Goal: Check status: Check status

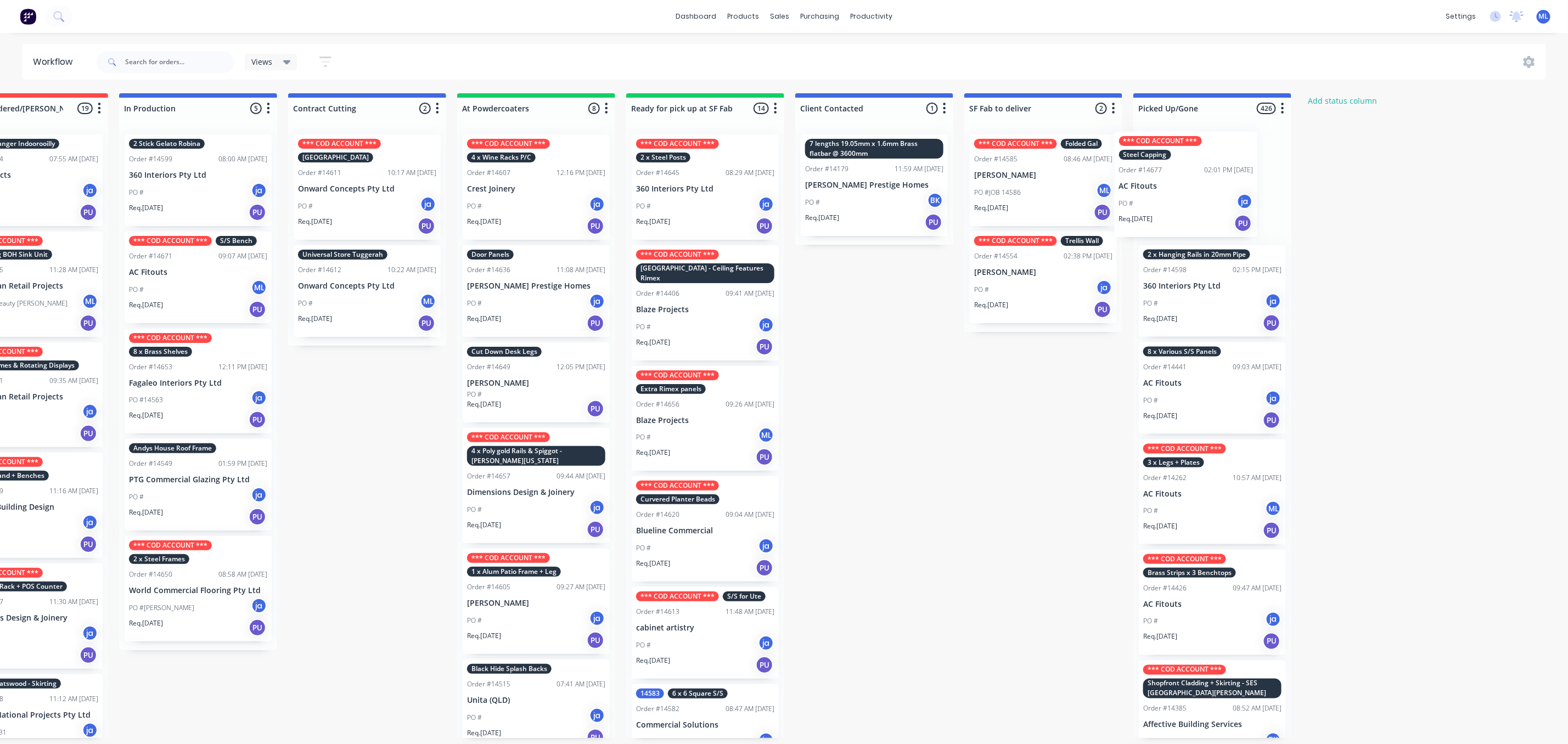
scroll to position [0, 248]
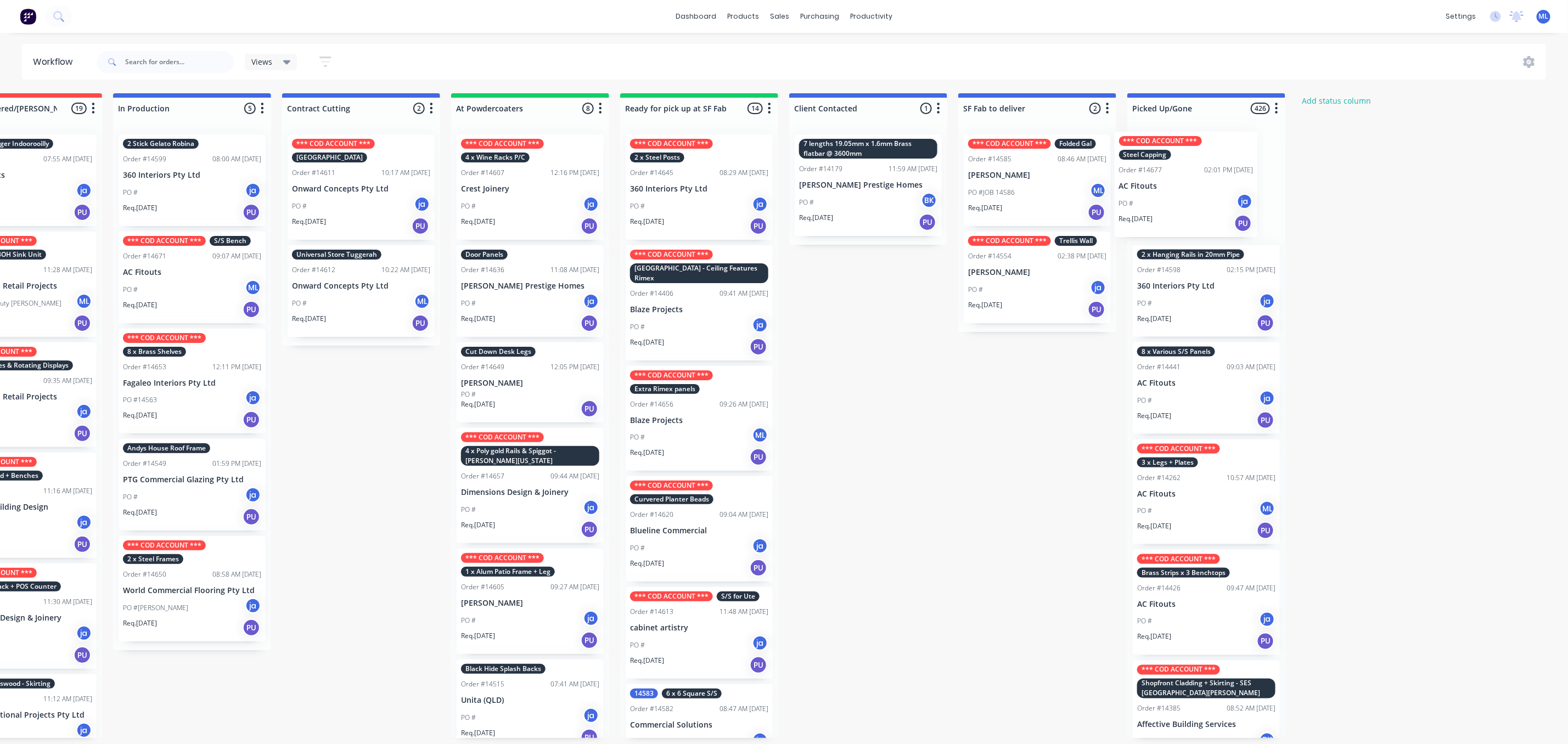
drag, startPoint x: 952, startPoint y: 287, endPoint x: 1195, endPoint y: 173, distance: 268.4
click at [1195, 173] on div "Submitted 16 Status colour #273444 hex #273444 Save Cancel Summaries Total orde…" at bounding box center [658, 415] width 1831 height 644
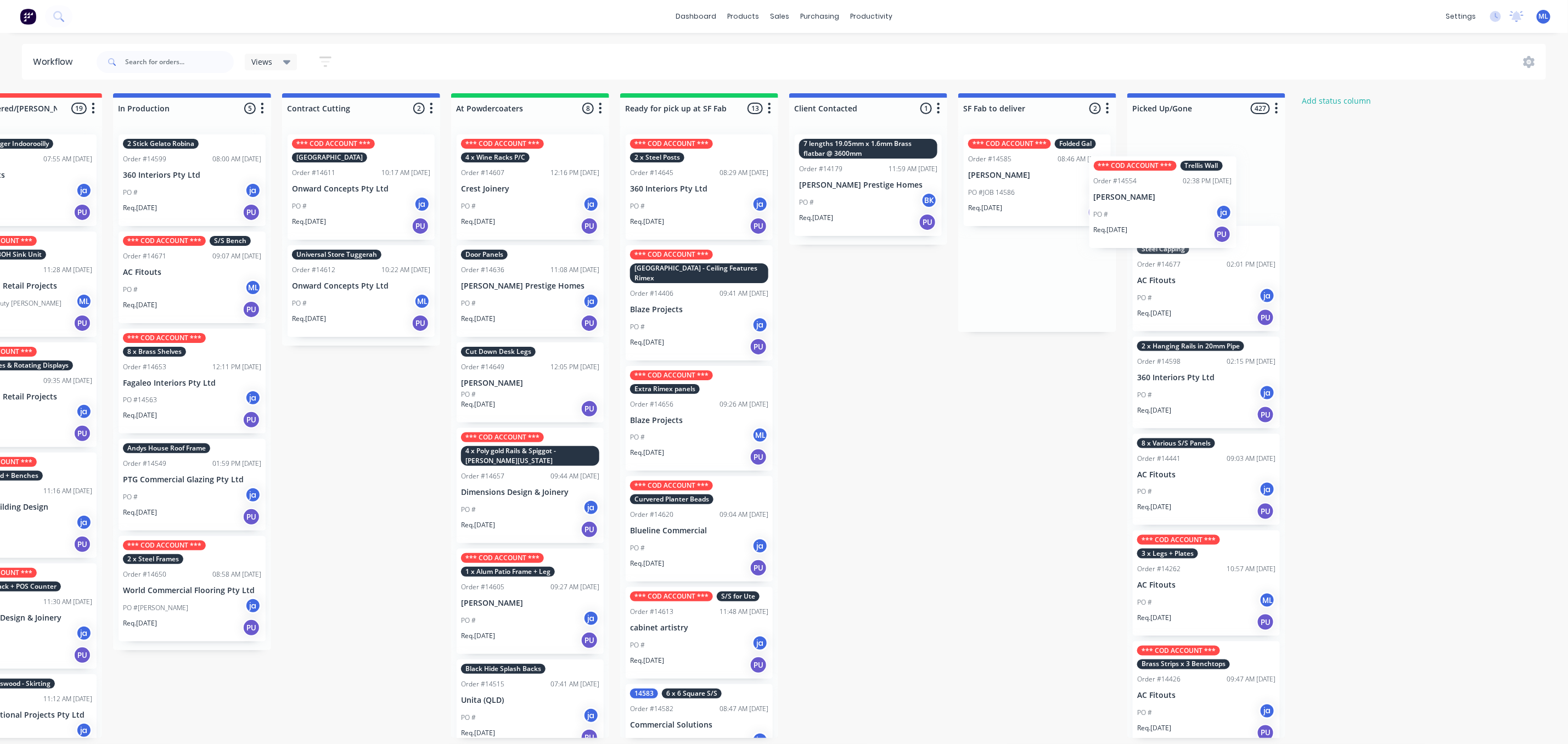
drag, startPoint x: 1037, startPoint y: 299, endPoint x: 1170, endPoint y: 220, distance: 154.7
click at [1170, 220] on div "Submitted 16 Status colour #273444 hex #273444 Save Cancel Summaries Total orde…" at bounding box center [658, 415] width 1831 height 644
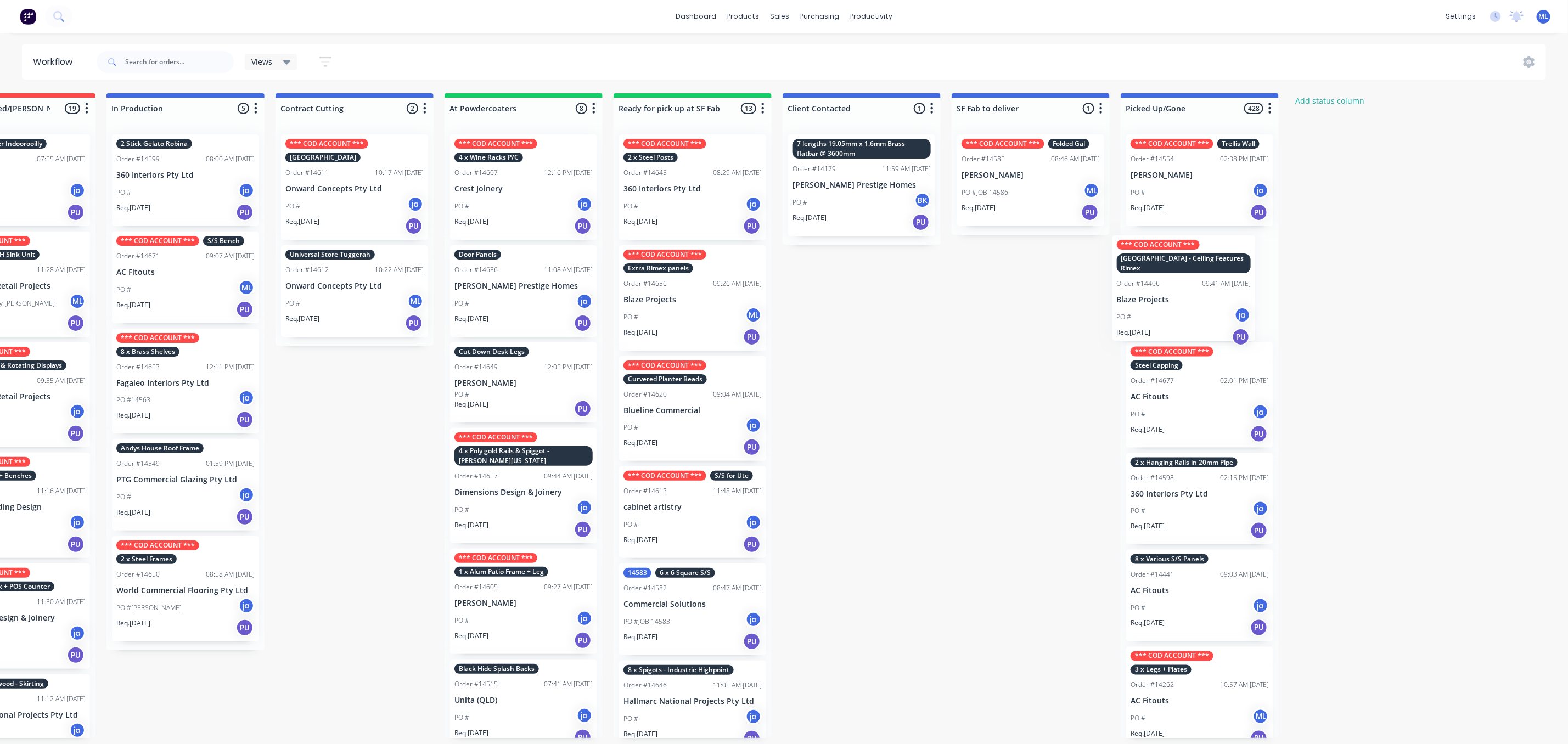
drag, startPoint x: 710, startPoint y: 300, endPoint x: 1203, endPoint y: 290, distance: 493.1
click at [1203, 290] on div "Submitted 16 Status colour #273444 hex #273444 Save Cancel Summaries Total orde…" at bounding box center [652, 415] width 1831 height 644
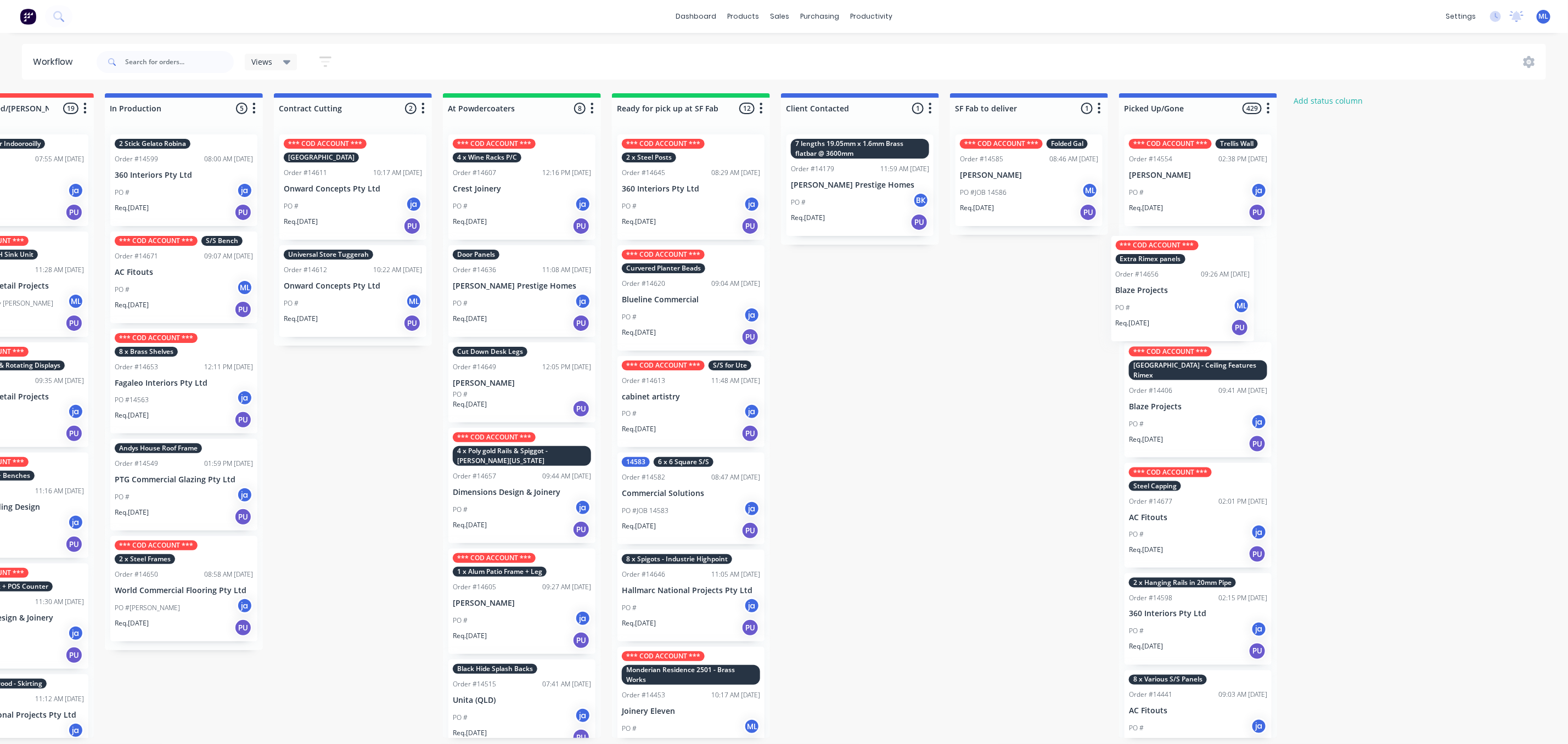
scroll to position [0, 262]
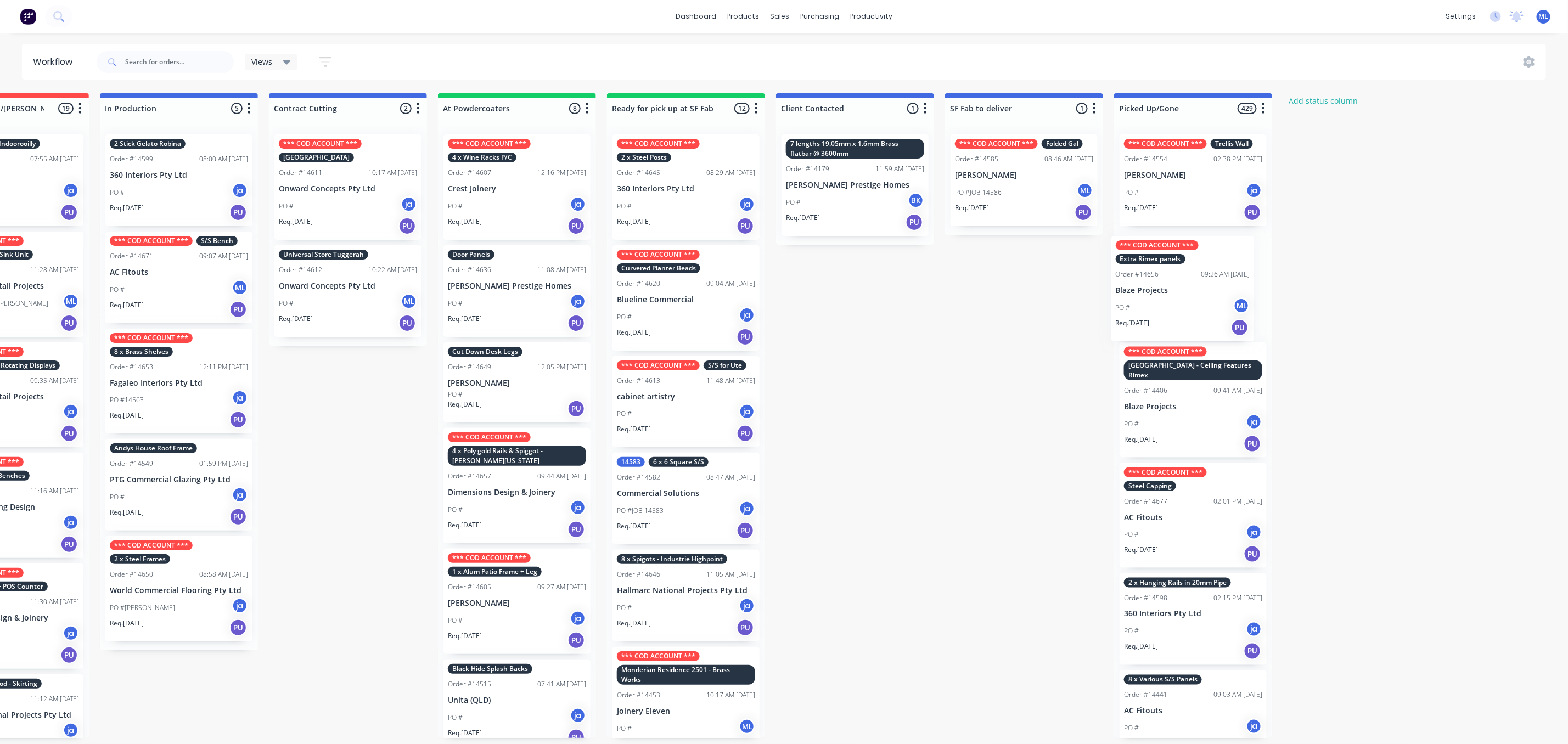
drag, startPoint x: 679, startPoint y: 311, endPoint x: 1177, endPoint y: 302, distance: 498.1
click at [1177, 302] on div "Submitted 16 Status colour #273444 hex #273444 Save Cancel Summaries Total orde…" at bounding box center [645, 415] width 1831 height 644
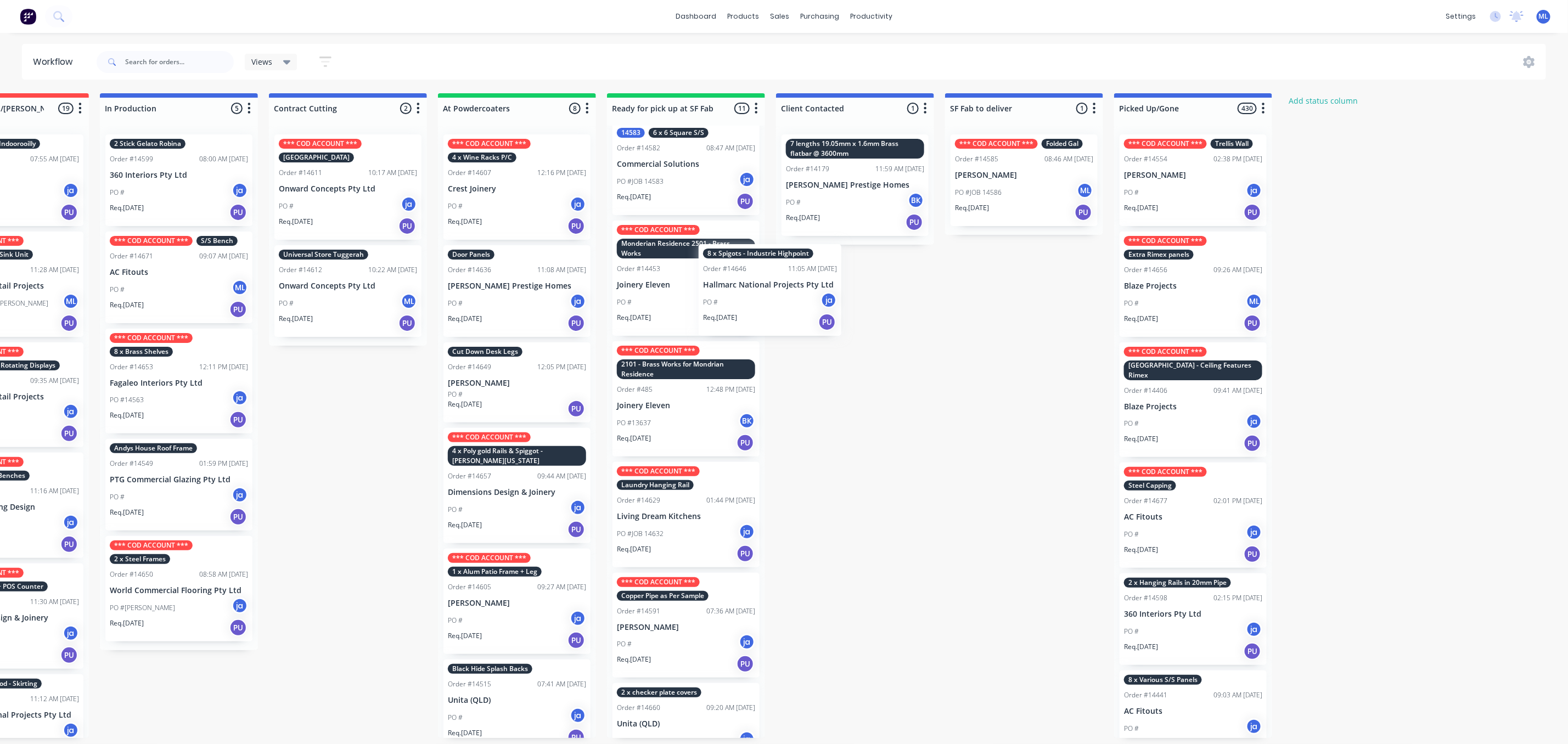
scroll to position [327, 0]
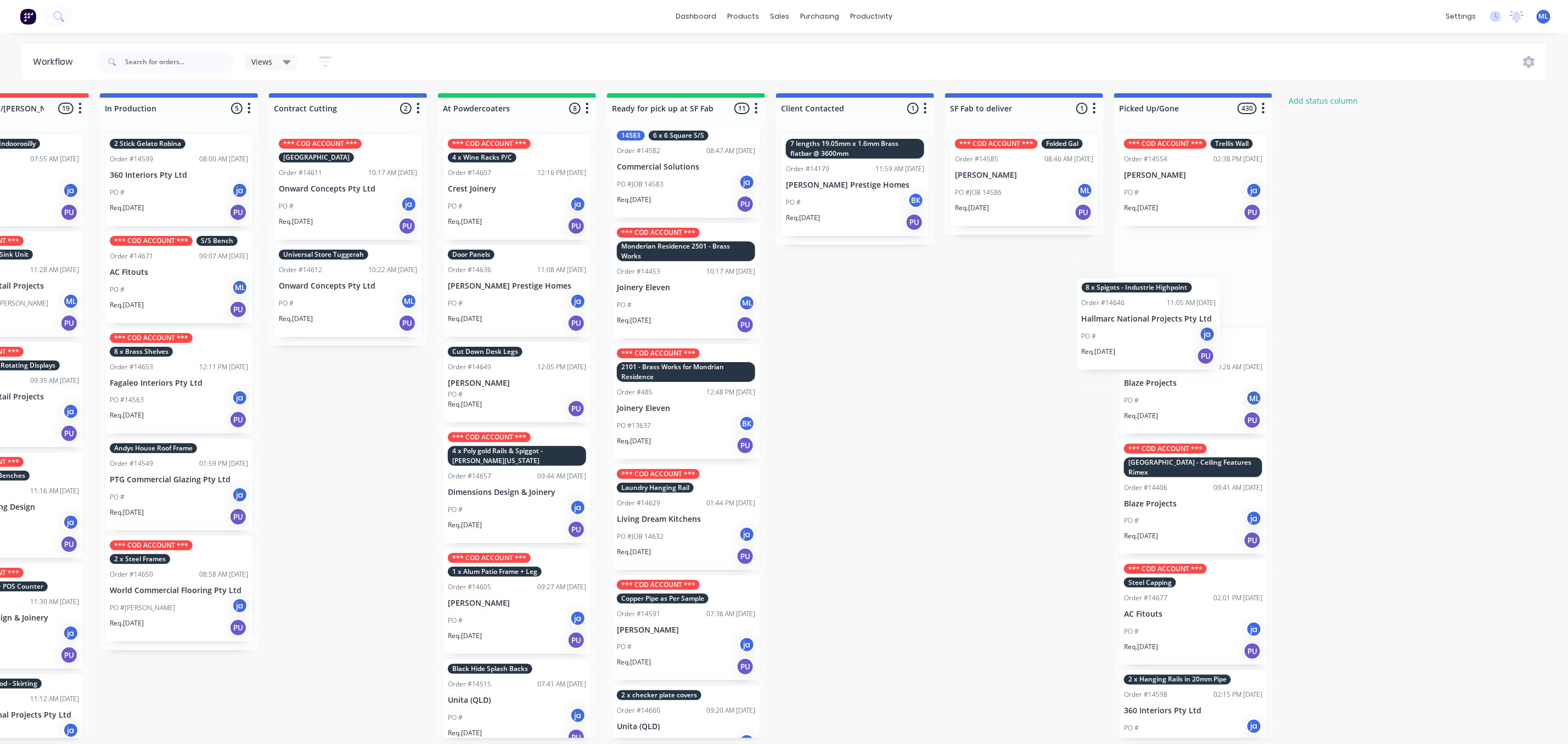
drag, startPoint x: 697, startPoint y: 260, endPoint x: 1156, endPoint y: 325, distance: 463.6
click at [1172, 318] on div "Submitted 16 Status colour #273444 hex #273444 Save Cancel Summaries Total orde…" at bounding box center [645, 415] width 1831 height 644
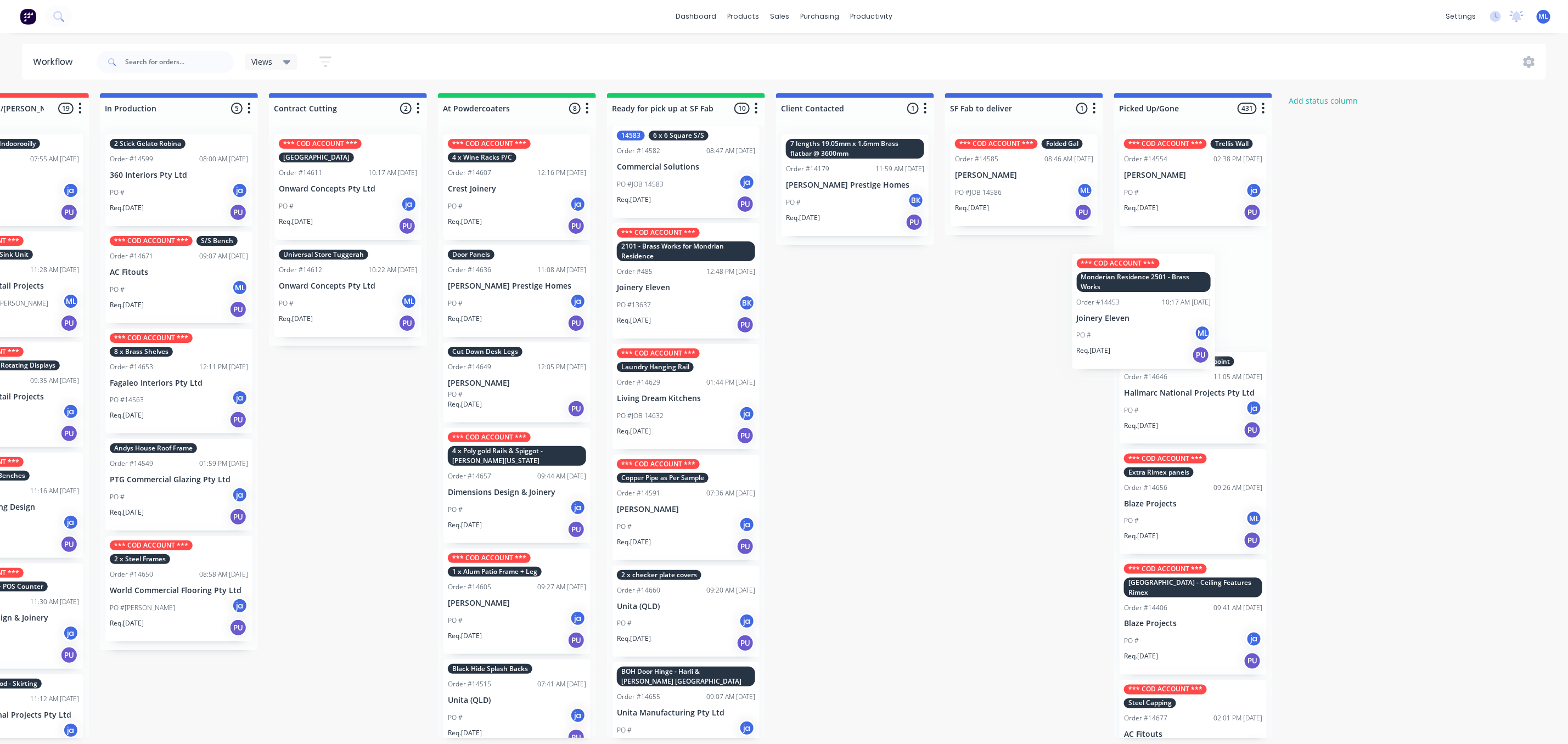
drag, startPoint x: 689, startPoint y: 296, endPoint x: 1158, endPoint y: 323, distance: 469.8
click at [1168, 321] on div "Submitted 16 Status colour #273444 hex #273444 Save Cancel Summaries Total orde…" at bounding box center [645, 415] width 1831 height 644
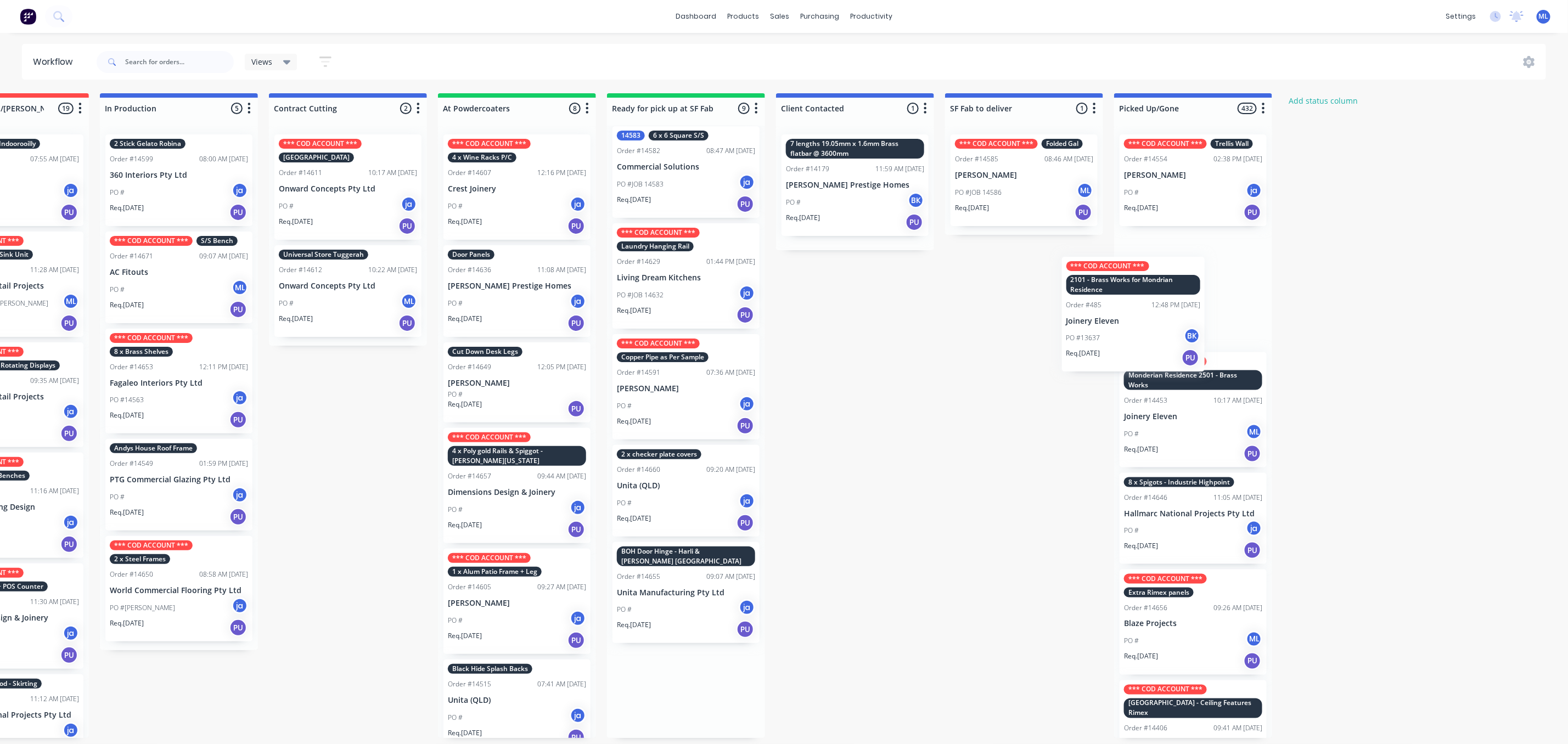
drag, startPoint x: 663, startPoint y: 289, endPoint x: 1128, endPoint y: 321, distance: 466.1
click at [1128, 321] on div "Submitted 16 Status colour #273444 hex #273444 Save Cancel Summaries Total orde…" at bounding box center [645, 415] width 1831 height 644
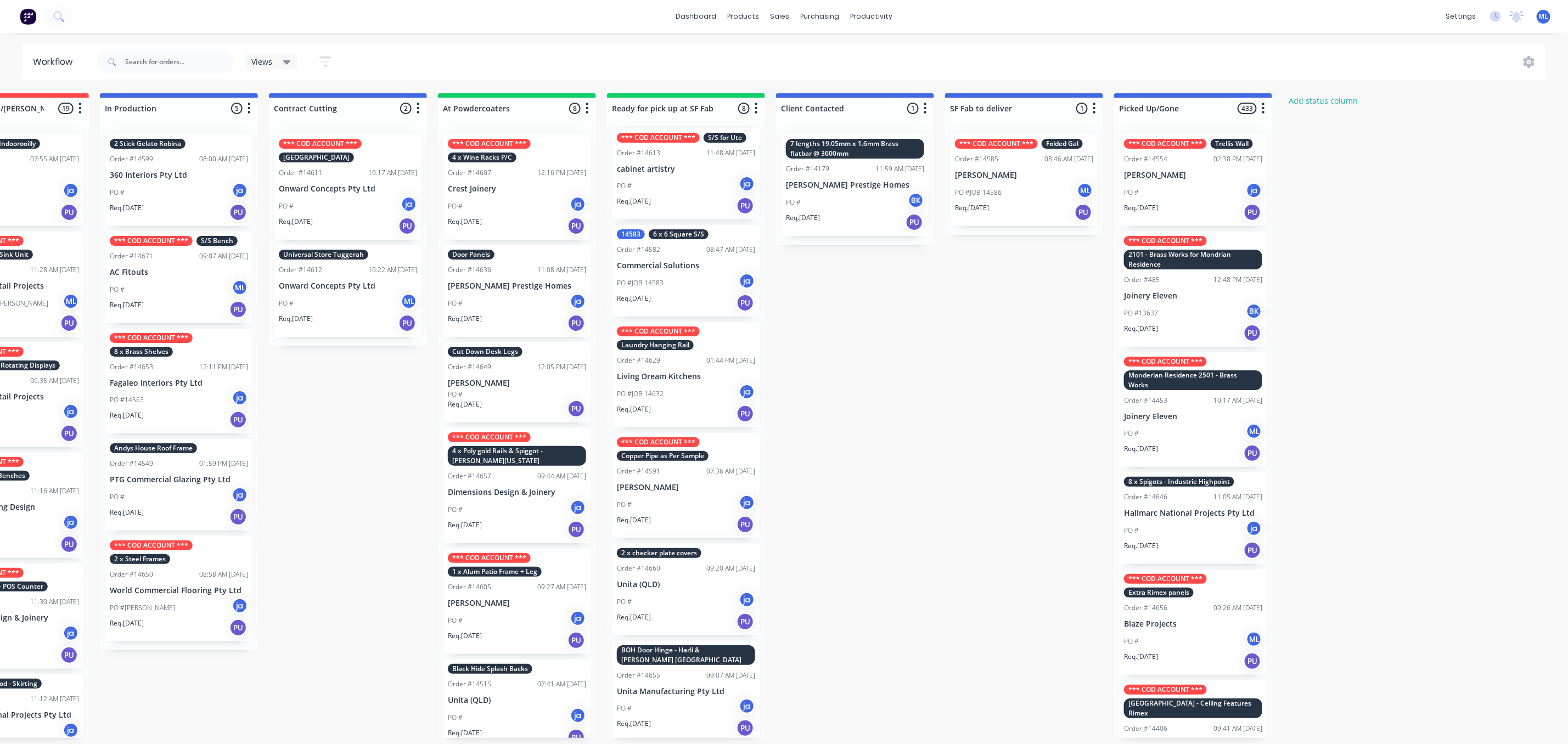
scroll to position [7, 262]
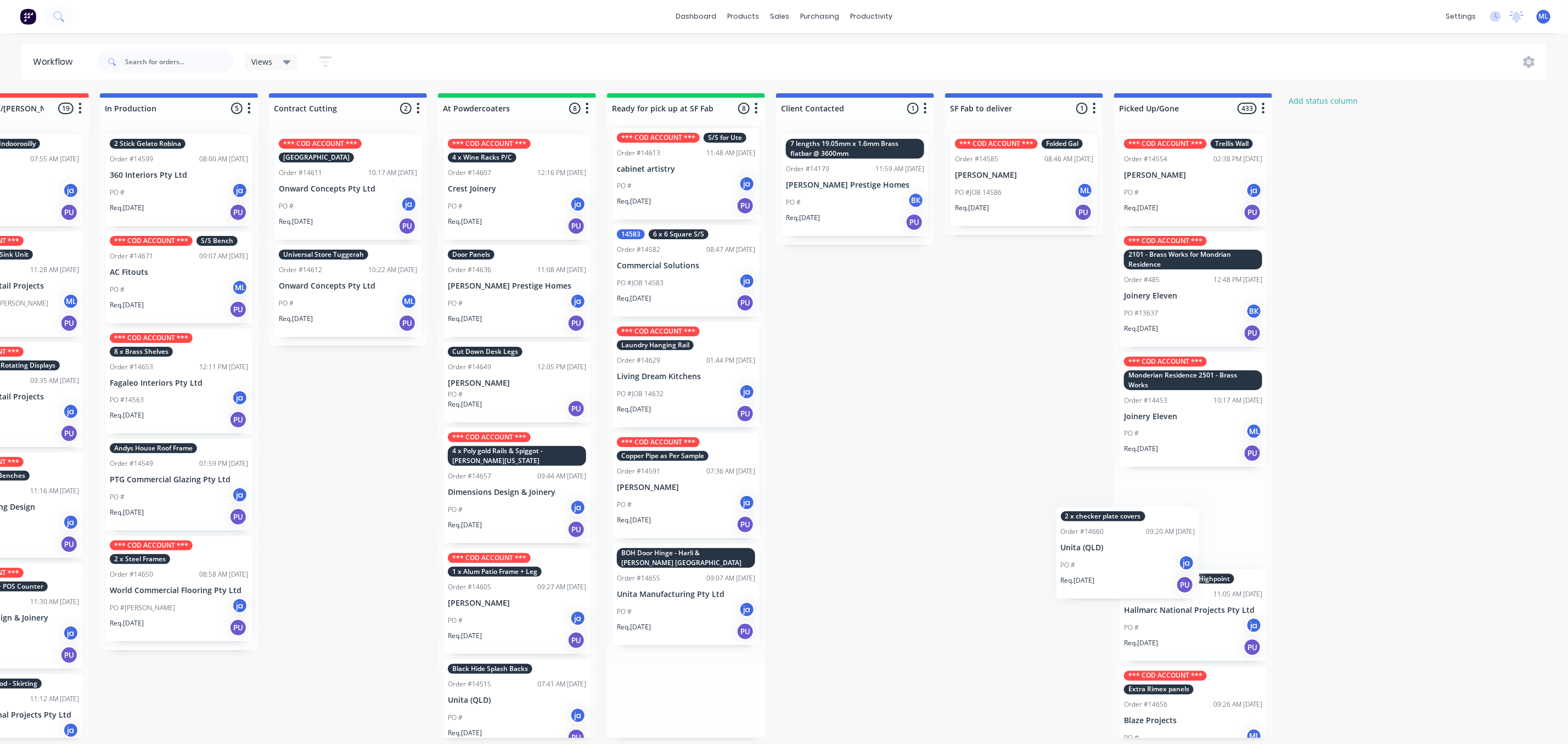
drag, startPoint x: 694, startPoint y: 586, endPoint x: 1141, endPoint y: 556, distance: 448.0
click at [1141, 556] on div "Submitted 16 Status colour #273444 hex #273444 Save Cancel Summaries Total orde…" at bounding box center [645, 415] width 1831 height 644
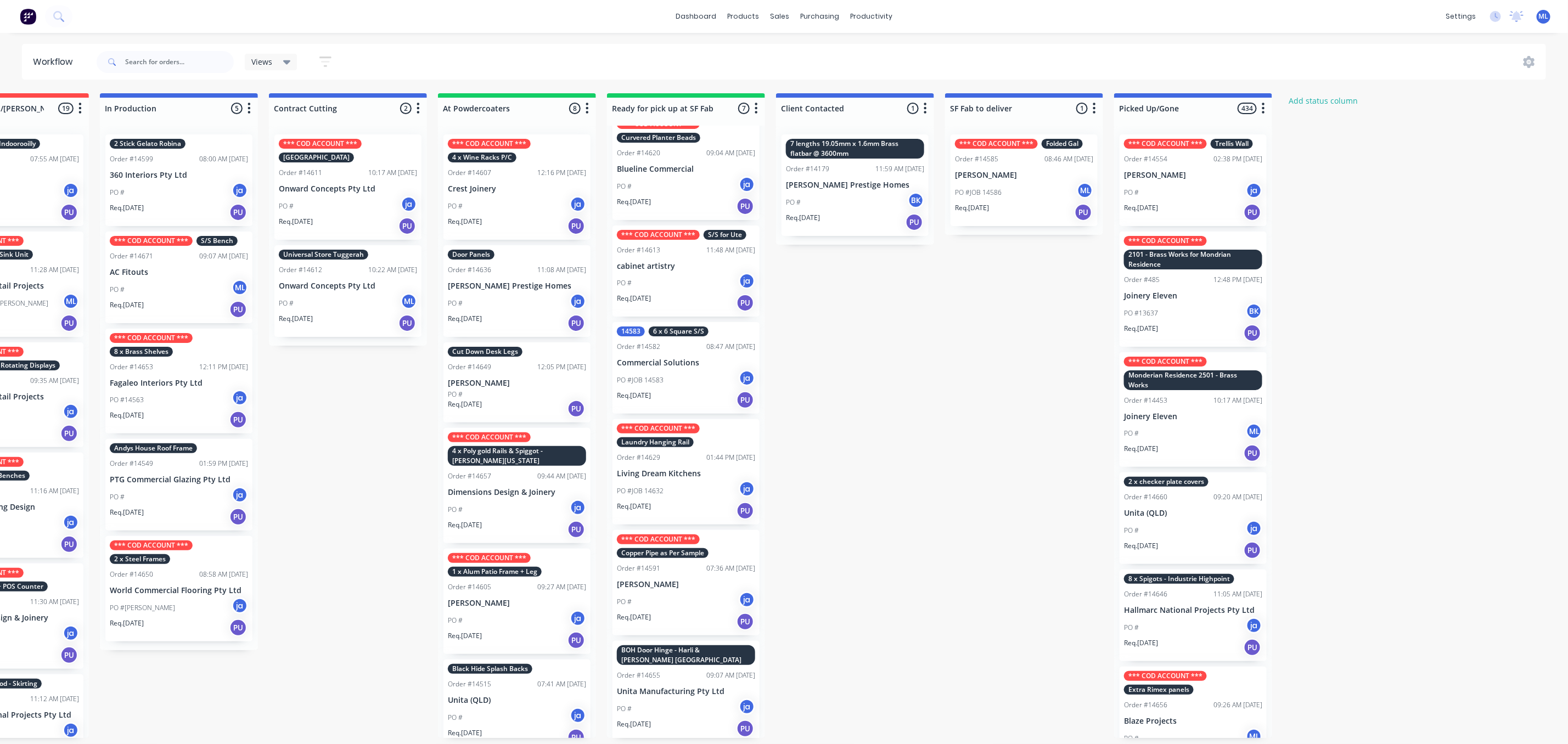
scroll to position [131, 0]
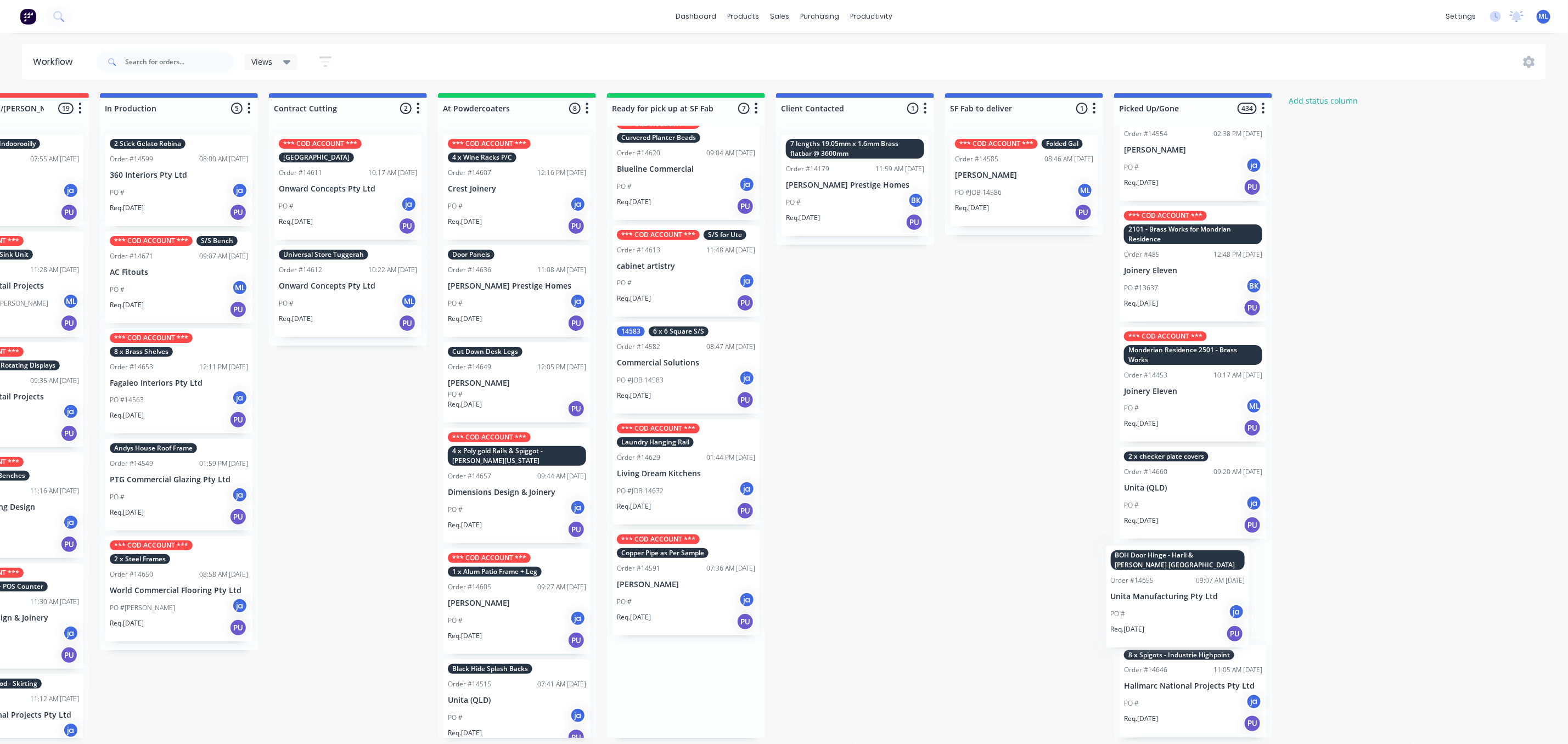
drag, startPoint x: 697, startPoint y: 680, endPoint x: 1186, endPoint y: 587, distance: 497.8
click at [1194, 588] on div "Submitted 16 Status colour #273444 hex #273444 Save Cancel Summaries Total orde…" at bounding box center [645, 415] width 1831 height 644
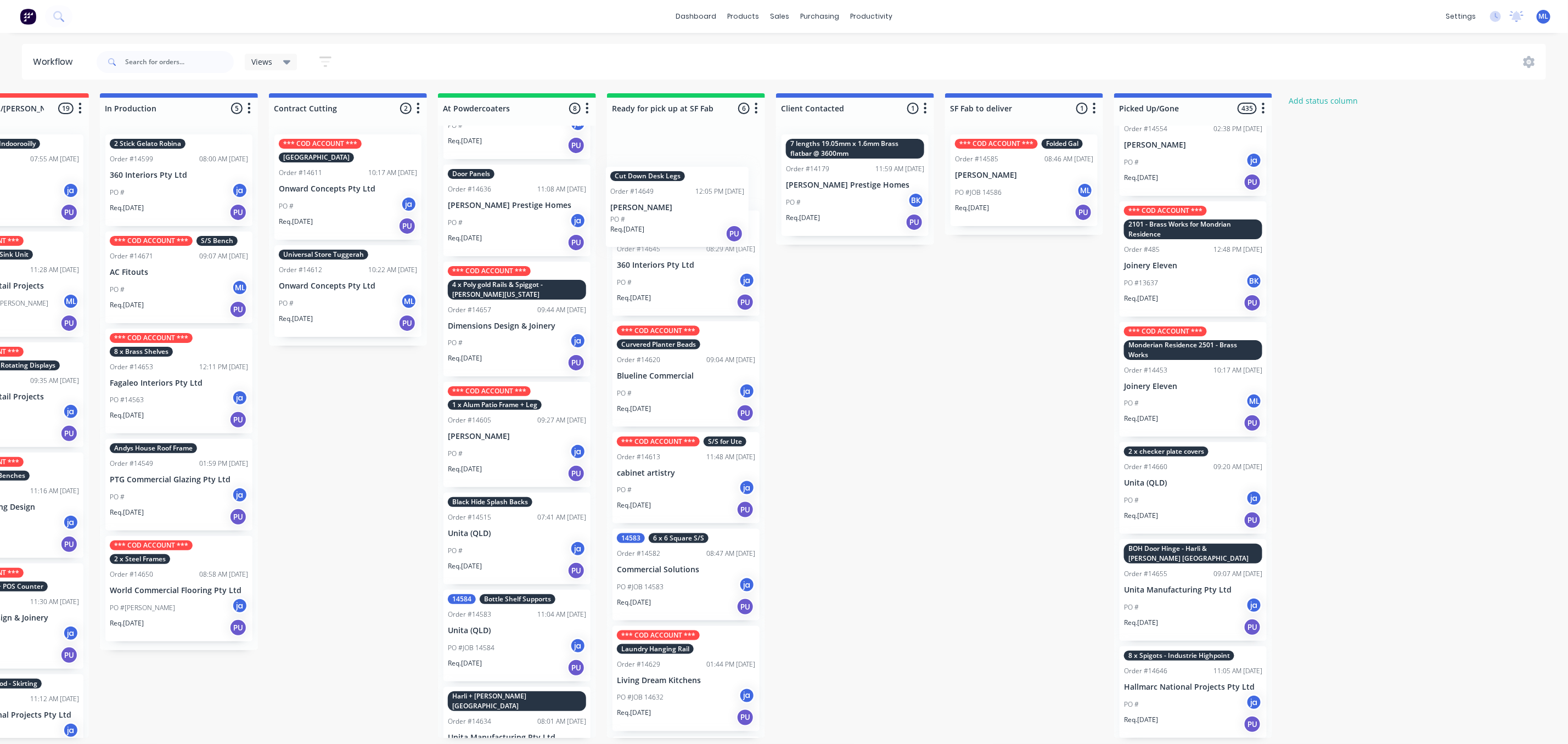
scroll to position [0, 0]
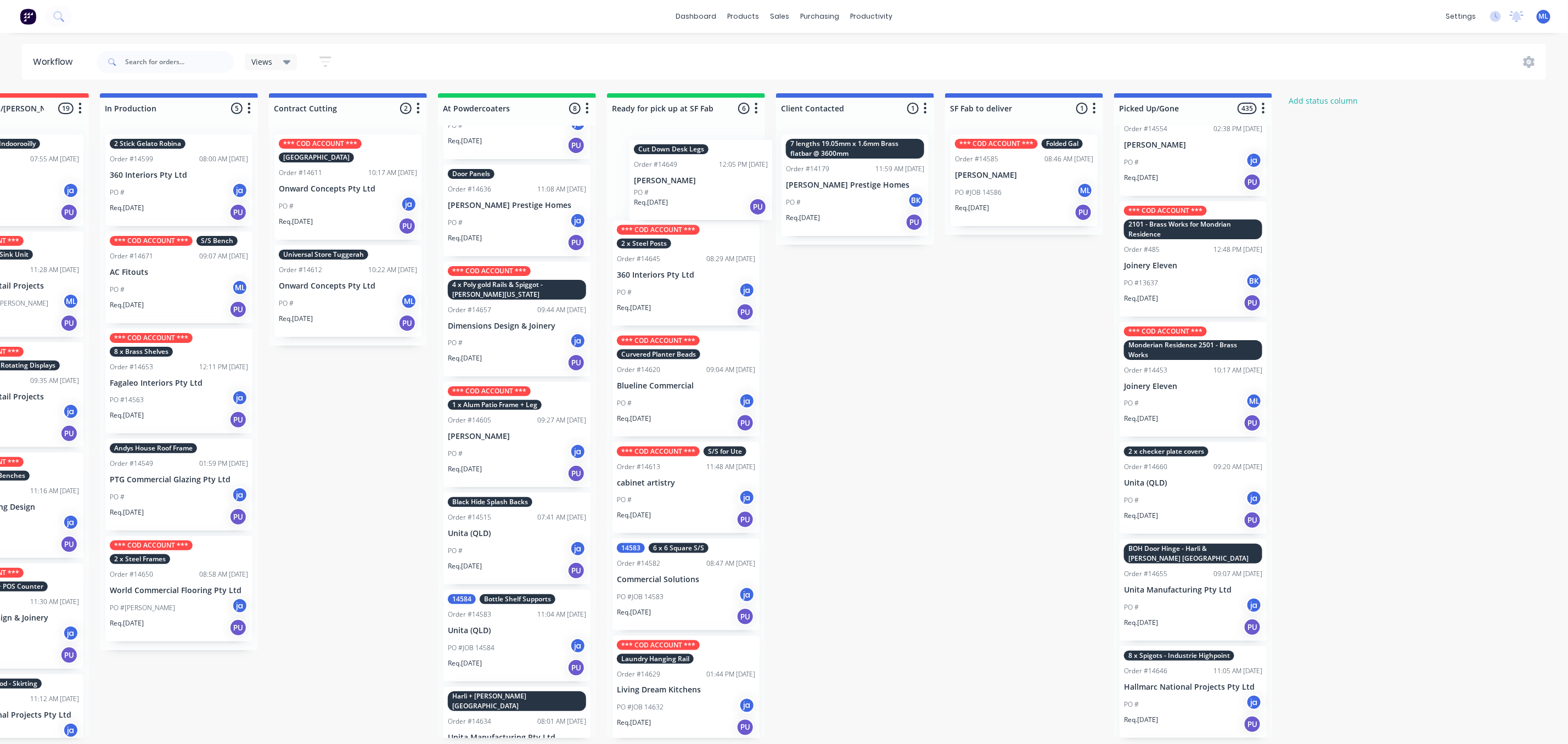
drag, startPoint x: 511, startPoint y: 287, endPoint x: 701, endPoint y: 166, distance: 225.3
click at [701, 166] on div "Submitted 16 Status colour #273444 hex #273444 Save Cancel Summaries Total orde…" at bounding box center [645, 415] width 1831 height 644
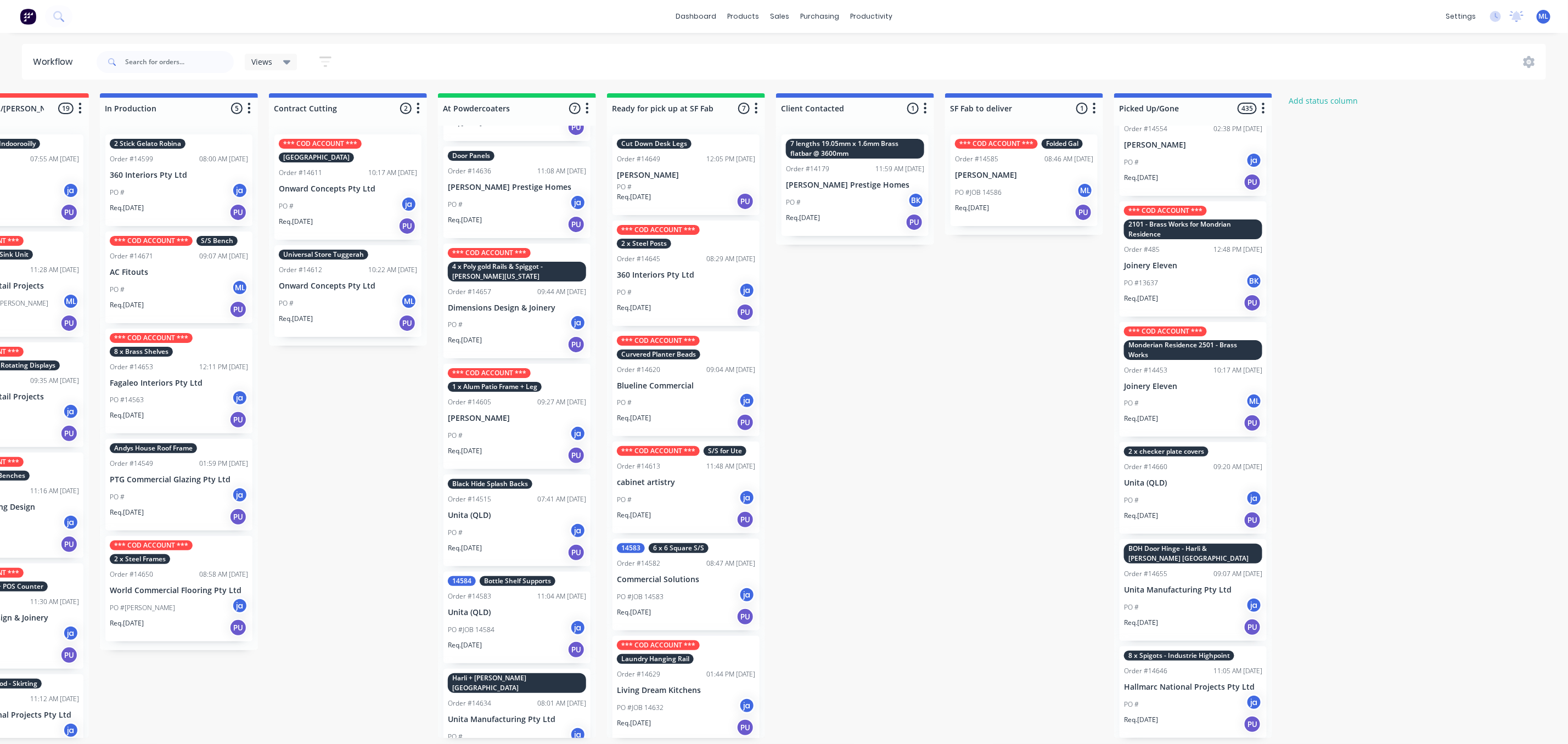
scroll to position [117, 0]
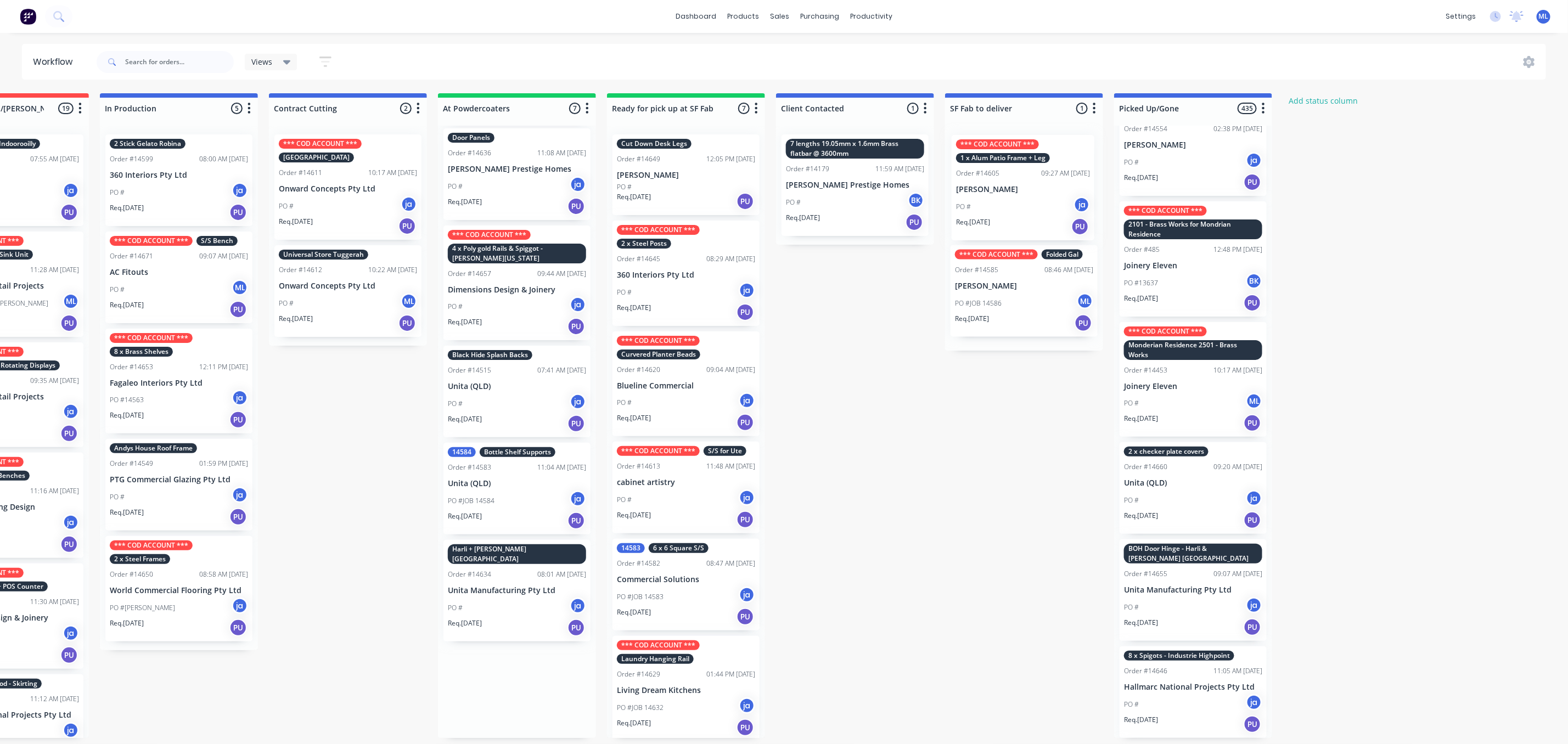
drag, startPoint x: 516, startPoint y: 388, endPoint x: 1028, endPoint y: 176, distance: 554.2
click at [1028, 176] on div "Submitted 16 Status colour #273444 hex #273444 Save Cancel Summaries Total orde…" at bounding box center [645, 415] width 1831 height 644
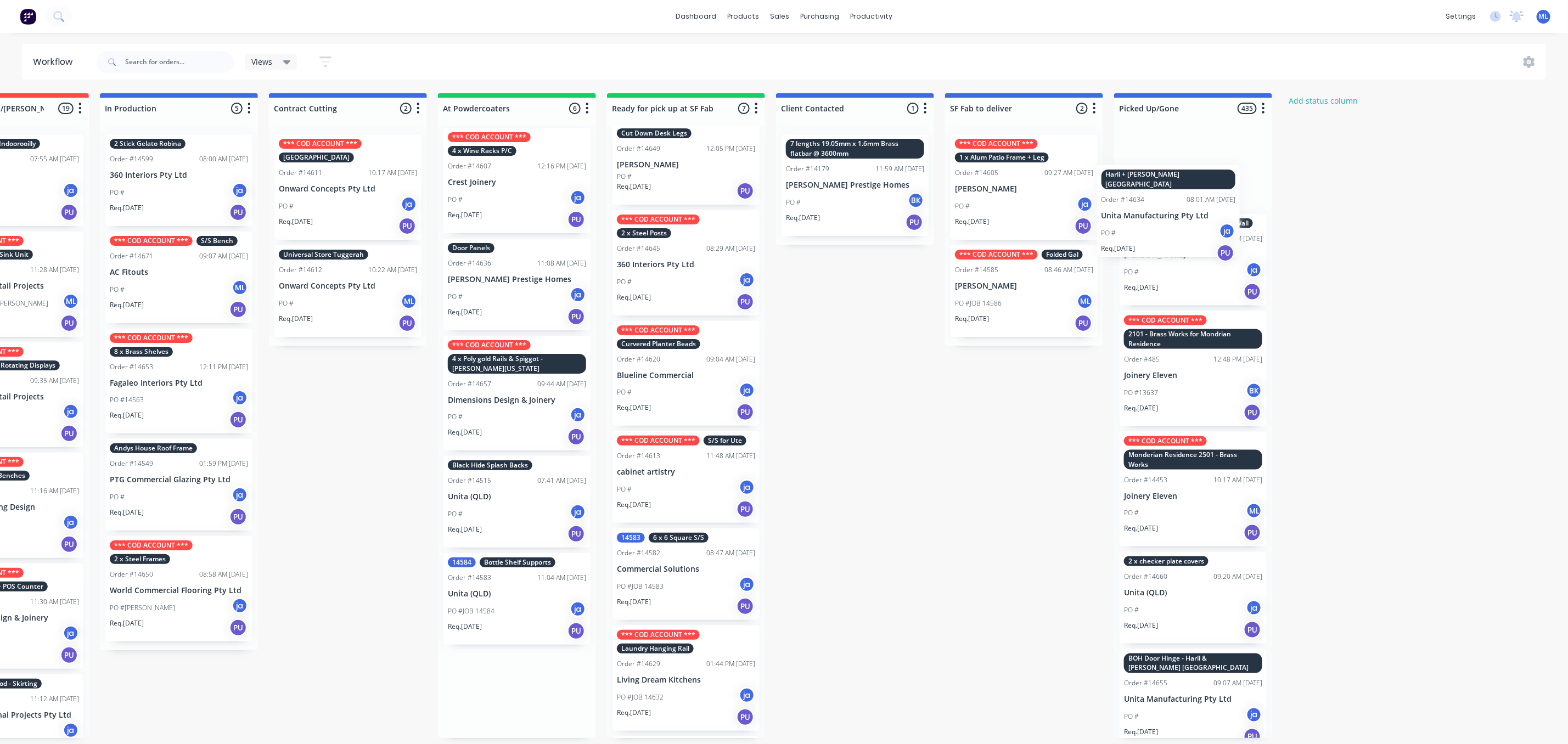
scroll to position [0, 0]
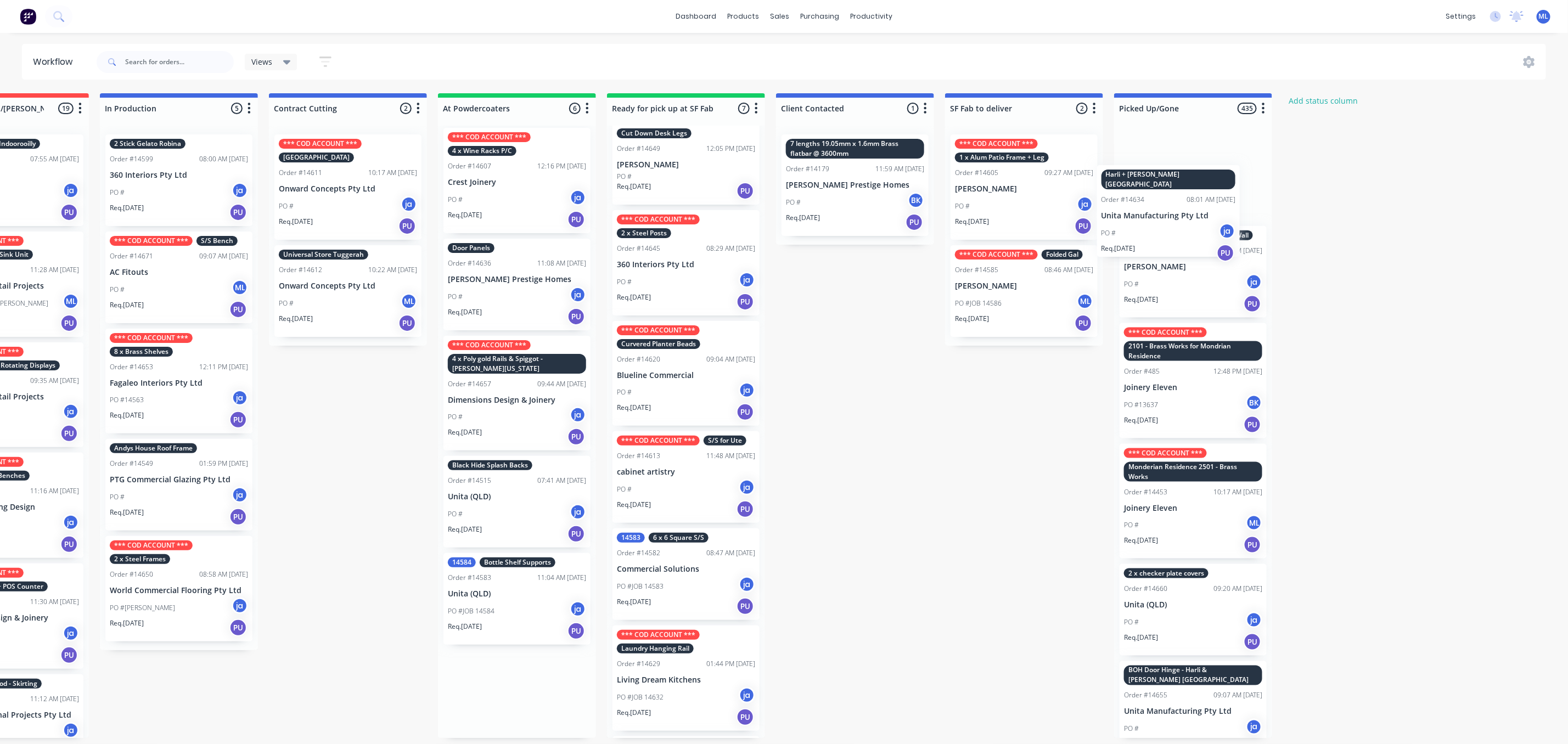
drag, startPoint x: 531, startPoint y: 660, endPoint x: 1188, endPoint y: 182, distance: 812.5
click at [1188, 182] on div "Submitted 16 Status colour #273444 hex #273444 Save Cancel Summaries Total orde…" at bounding box center [645, 415] width 1831 height 644
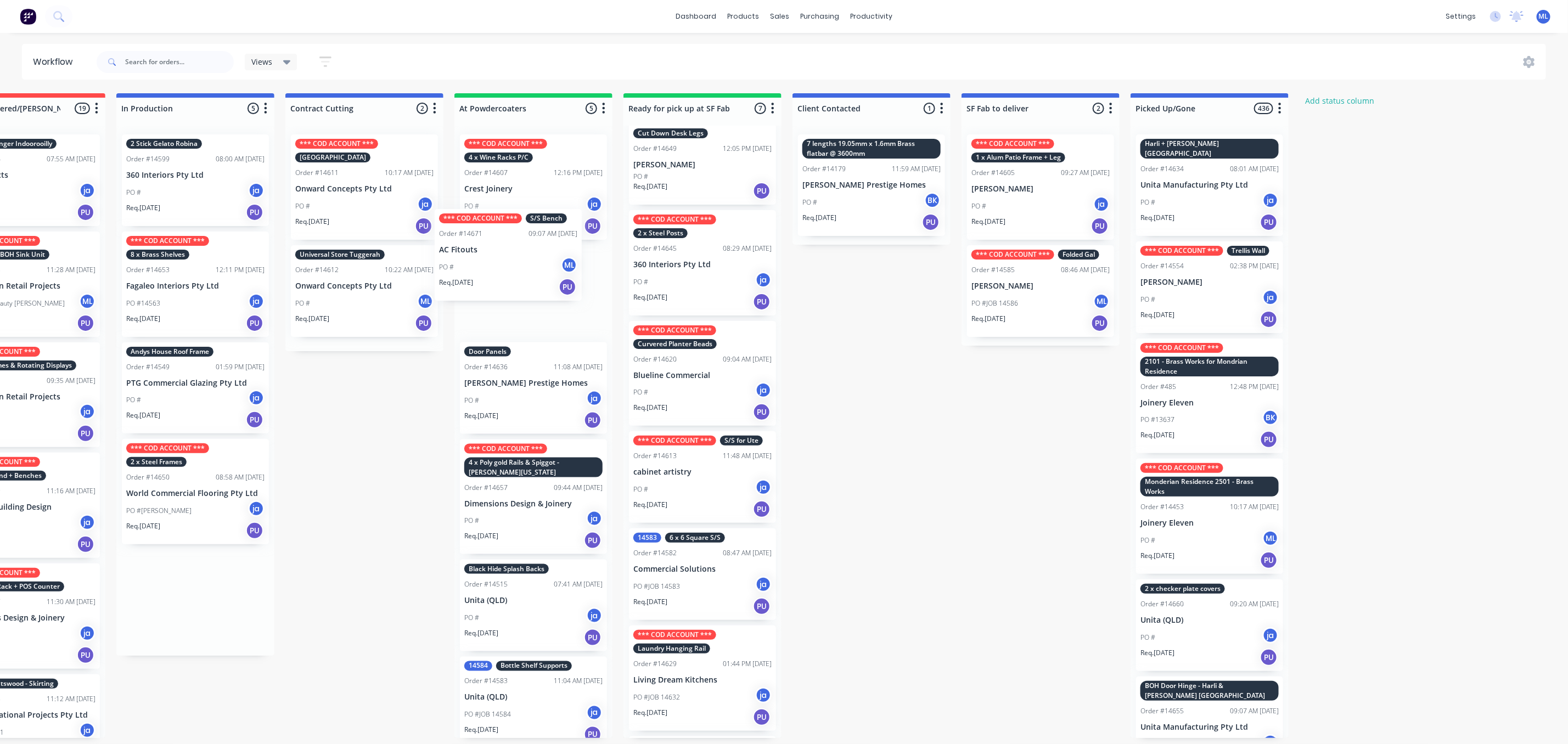
scroll to position [9, 0]
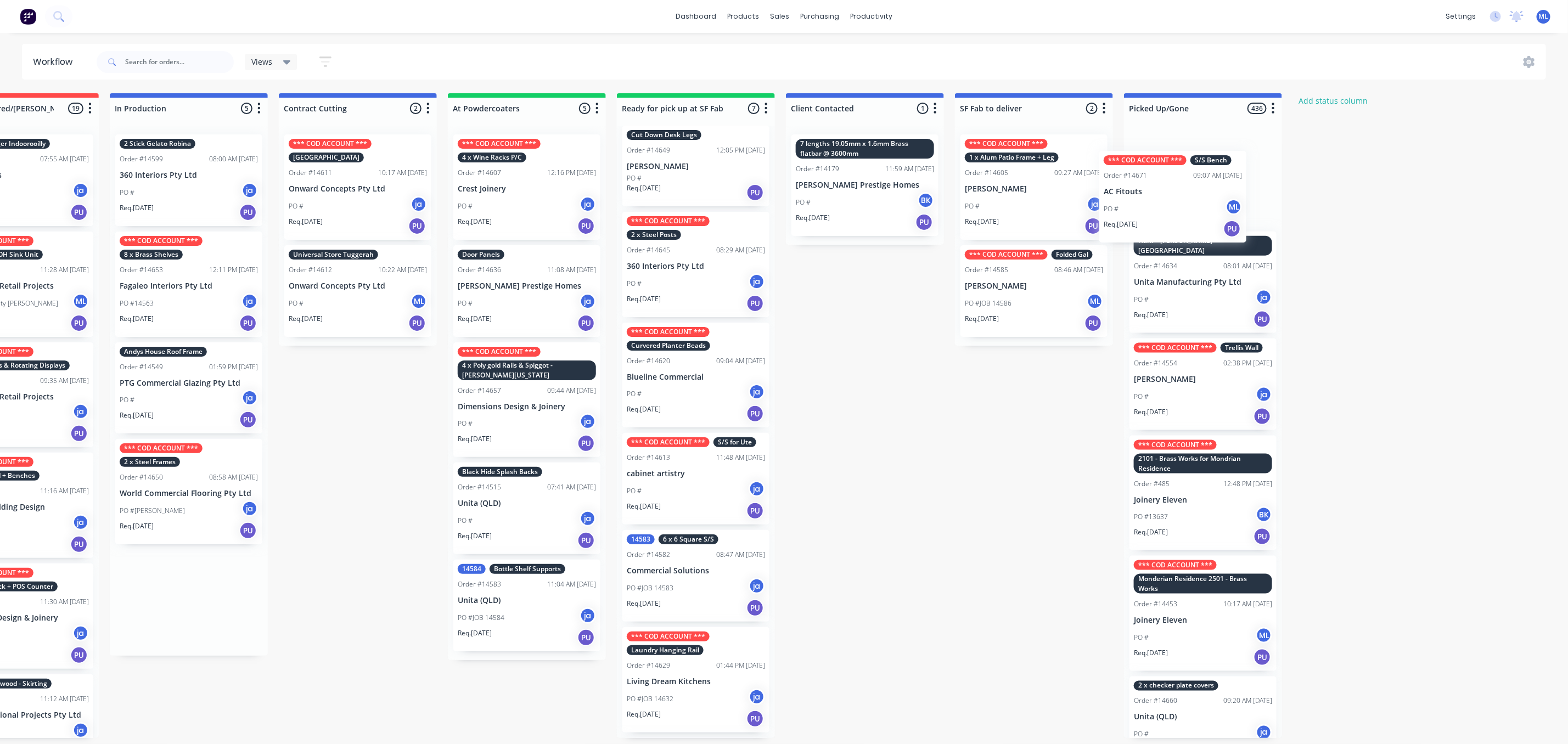
drag, startPoint x: 207, startPoint y: 270, endPoint x: 1216, endPoint y: 185, distance: 1012.6
click at [1216, 185] on div "Submitted 16 Status colour #273444 hex #273444 Save Cancel Summaries Total orde…" at bounding box center [655, 415] width 1831 height 644
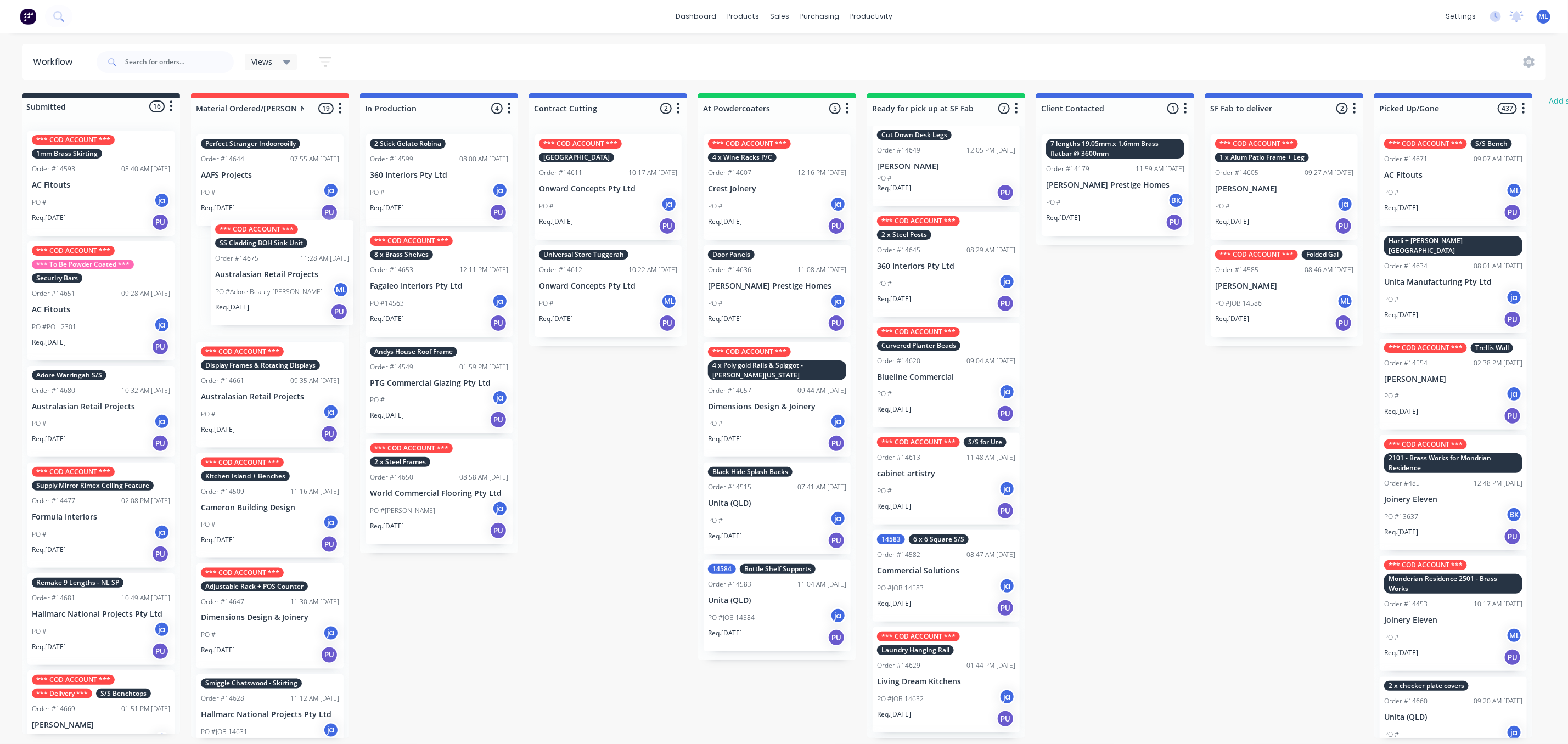
scroll to position [0, 0]
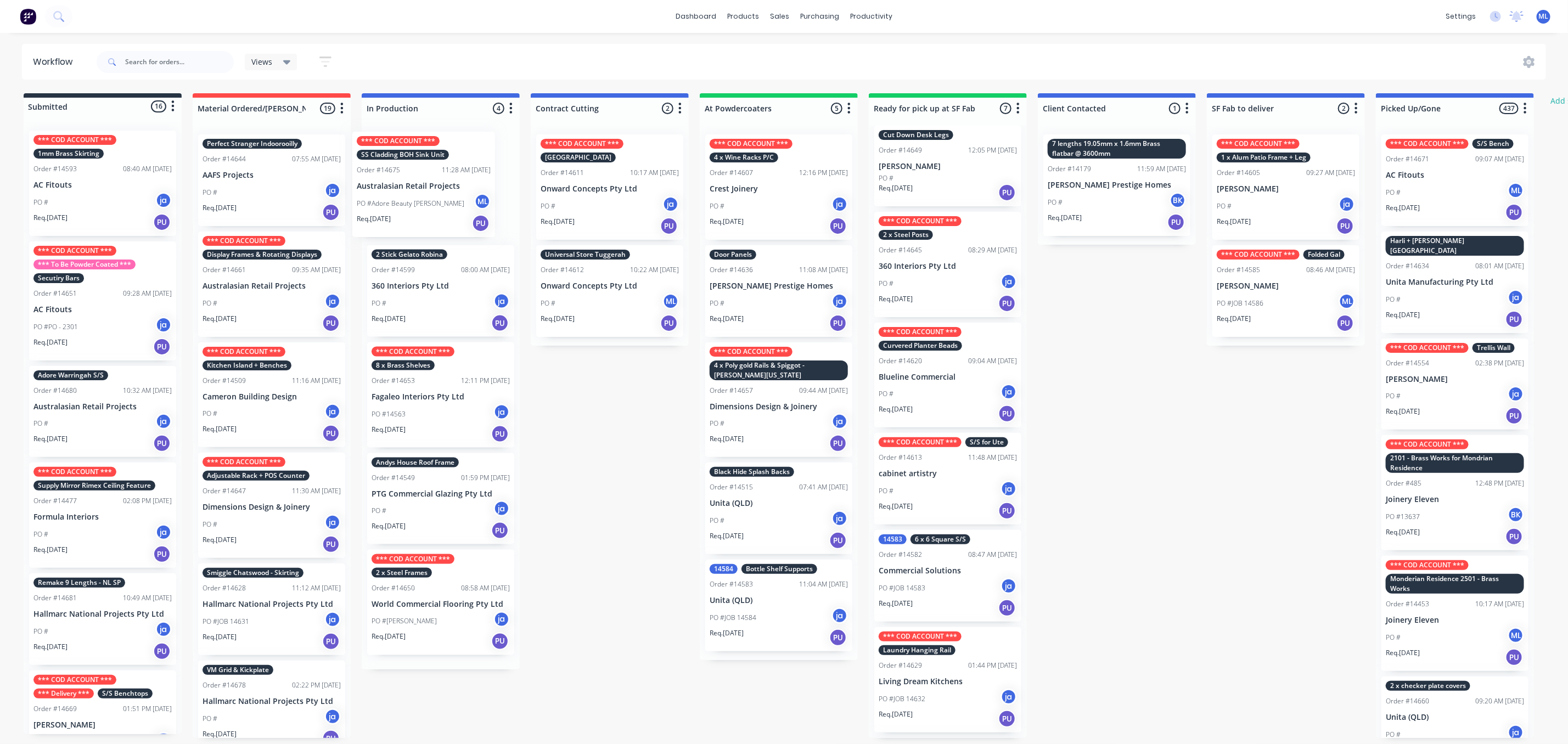
drag, startPoint x: 269, startPoint y: 280, endPoint x: 437, endPoint y: 173, distance: 199.2
click at [437, 173] on div "Submitted 16 Status colour #273444 hex #273444 Save Cancel Summaries Total orde…" at bounding box center [907, 415] width 1831 height 644
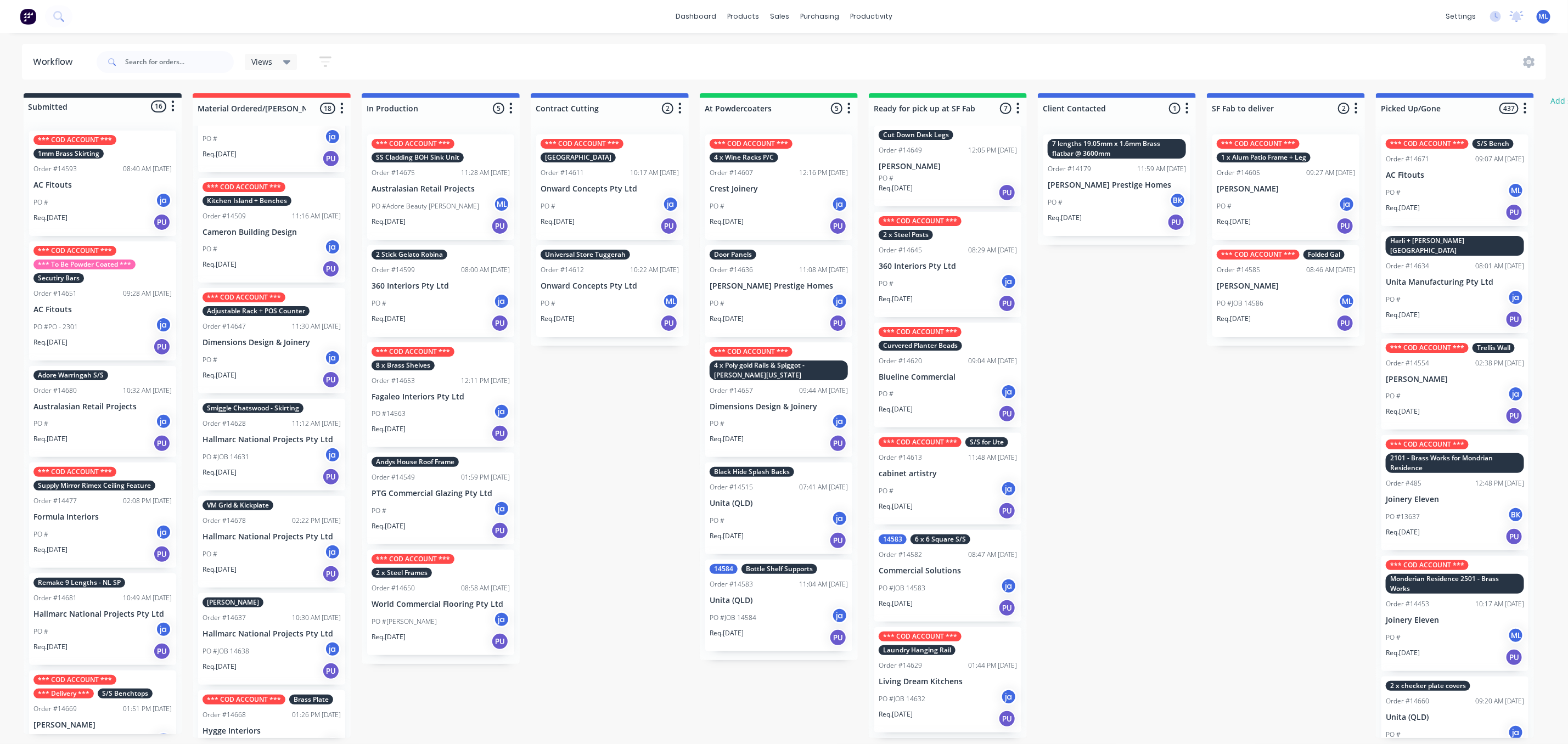
scroll to position [247, 0]
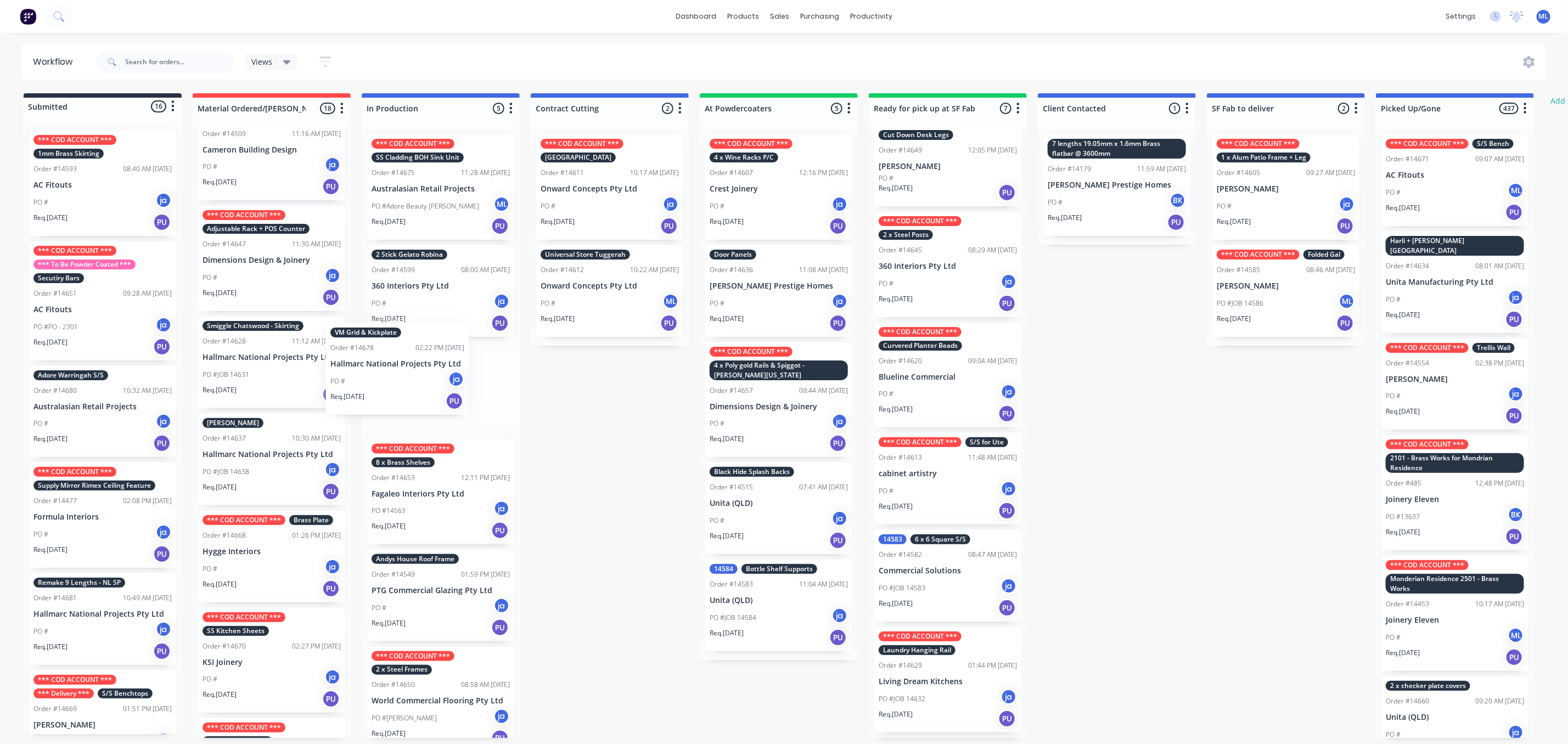
drag, startPoint x: 277, startPoint y: 454, endPoint x: 410, endPoint y: 357, distance: 164.6
click at [410, 357] on div "Submitted 16 Status colour #273444 hex #273444 Save Cancel Summaries Total orde…" at bounding box center [907, 415] width 1831 height 644
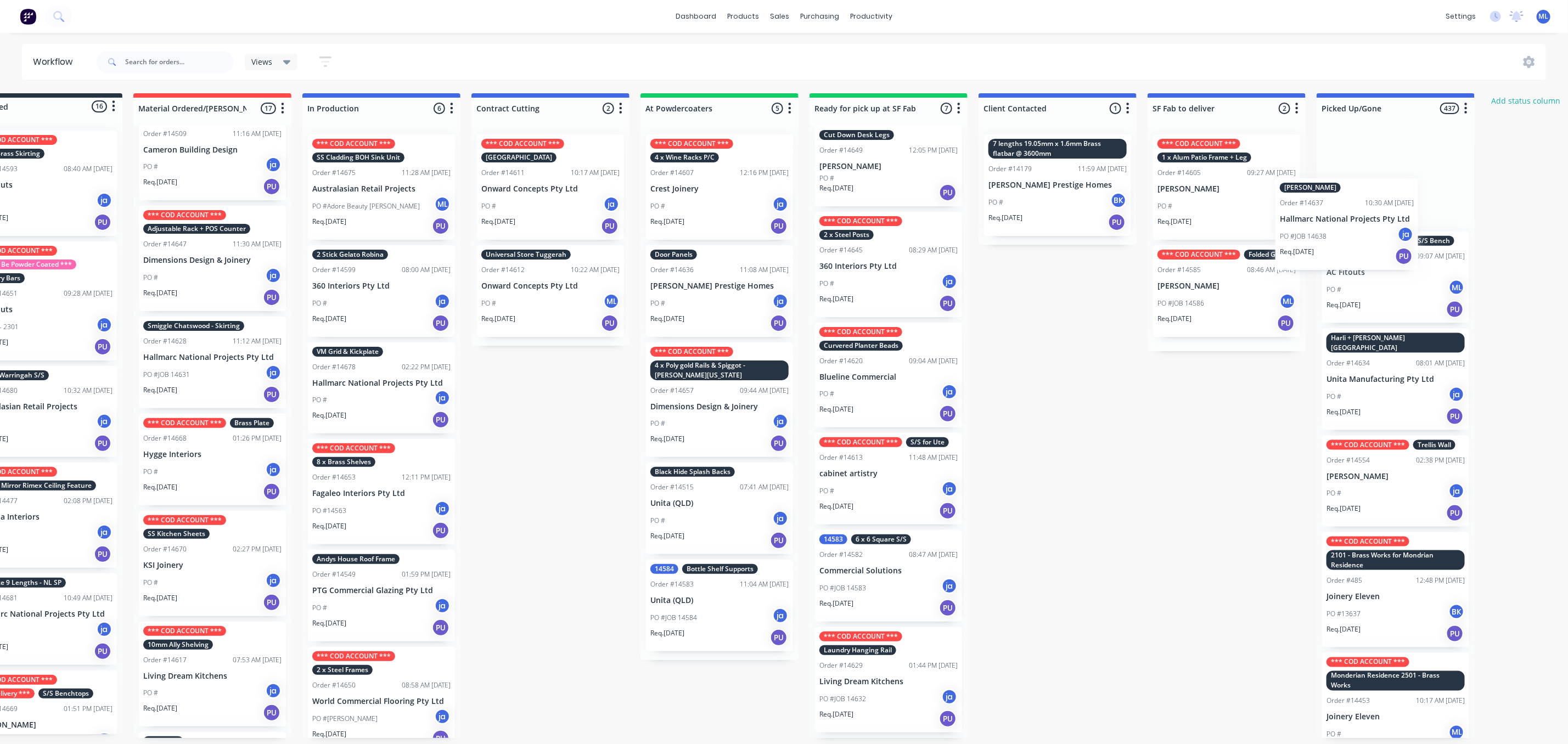
scroll to position [0, 89]
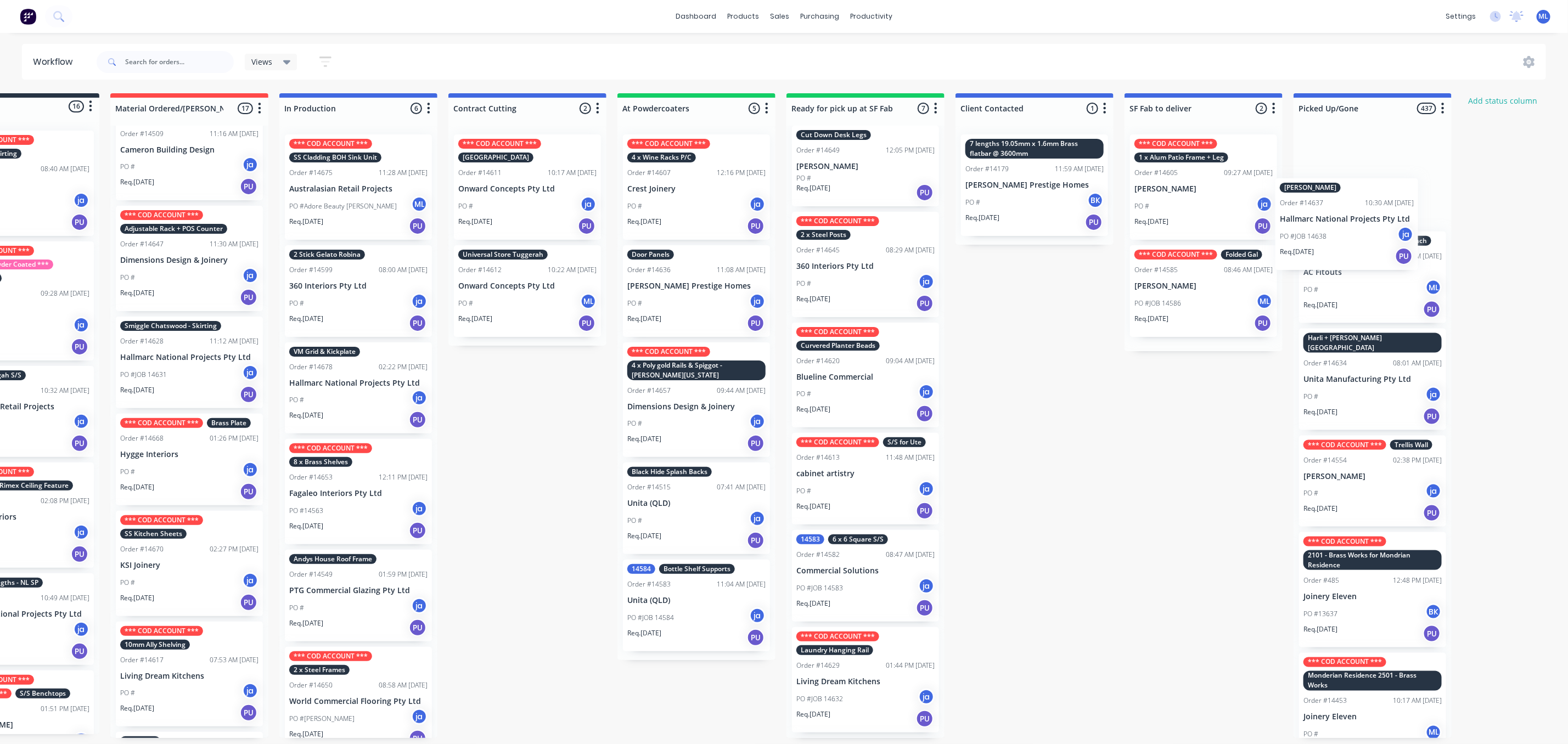
drag, startPoint x: 262, startPoint y: 448, endPoint x: 1344, endPoint y: 206, distance: 1108.7
click at [1344, 206] on div "Submitted 16 Status colour #273444 hex #273444 Save Cancel Summaries Total orde…" at bounding box center [825, 415] width 1831 height 644
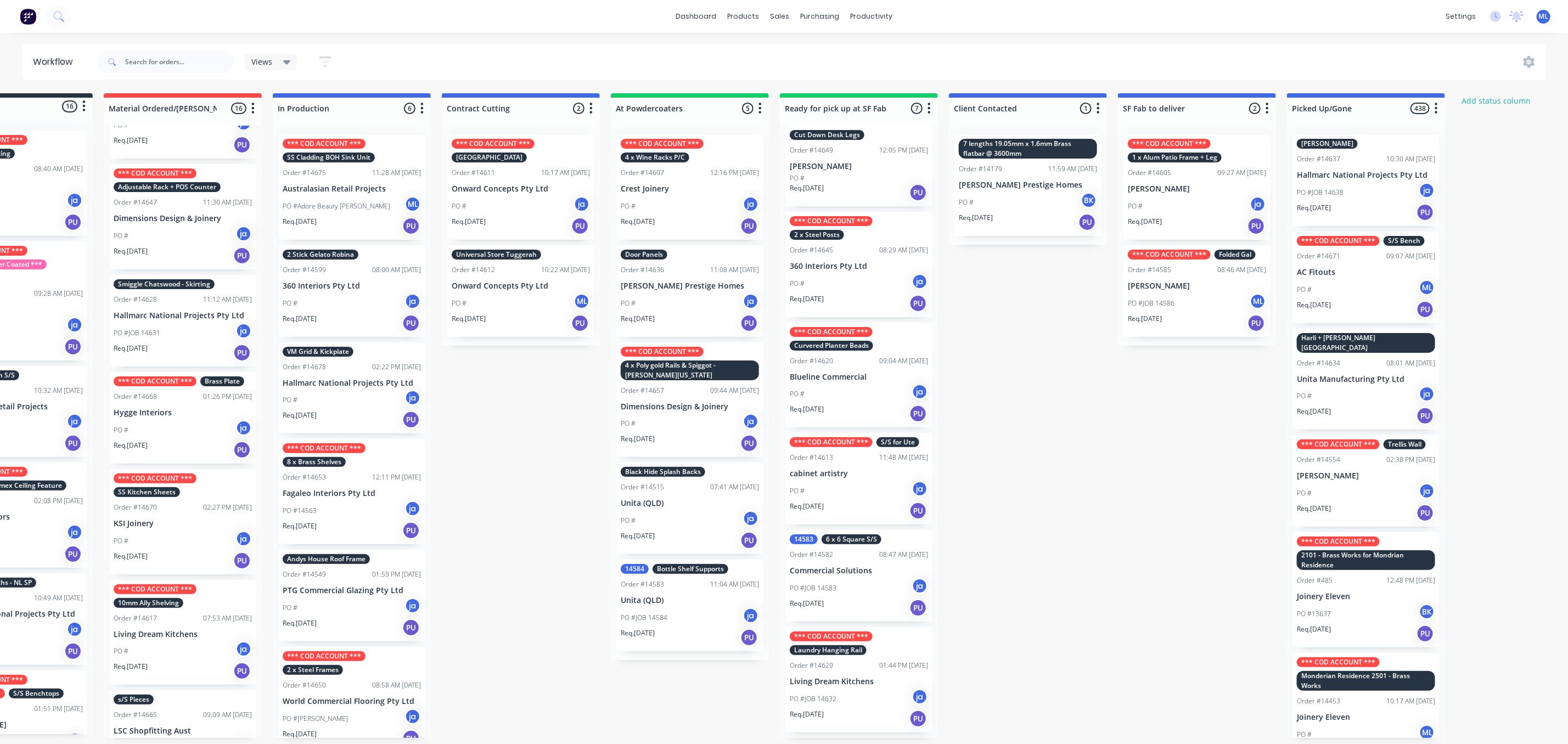
scroll to position [329, 0]
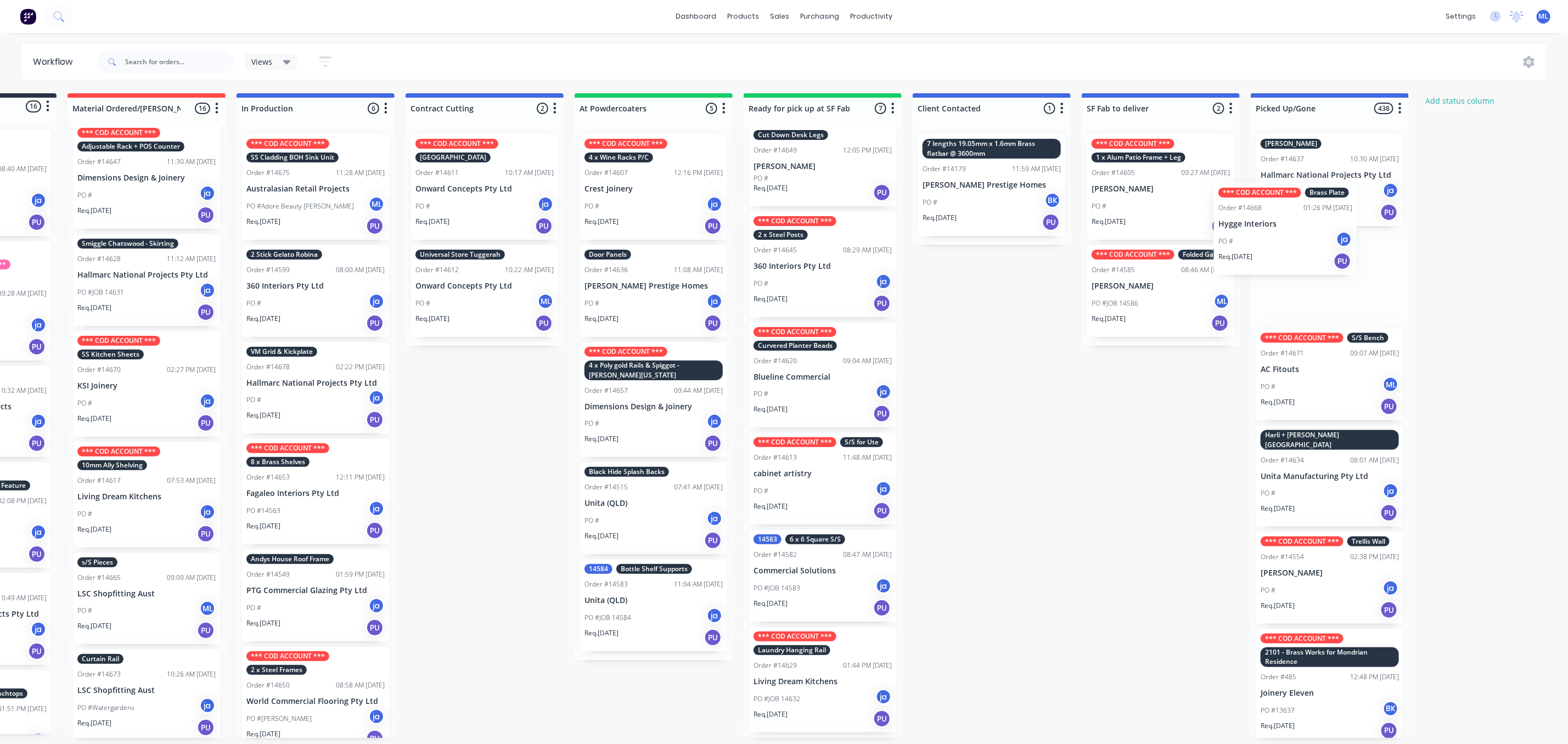
drag, startPoint x: 179, startPoint y: 391, endPoint x: 1283, endPoint y: 242, distance: 1114.0
click at [1286, 242] on div "Submitted 16 Status colour #273444 hex #273444 Save Cancel Summaries Total orde…" at bounding box center [782, 415] width 1831 height 644
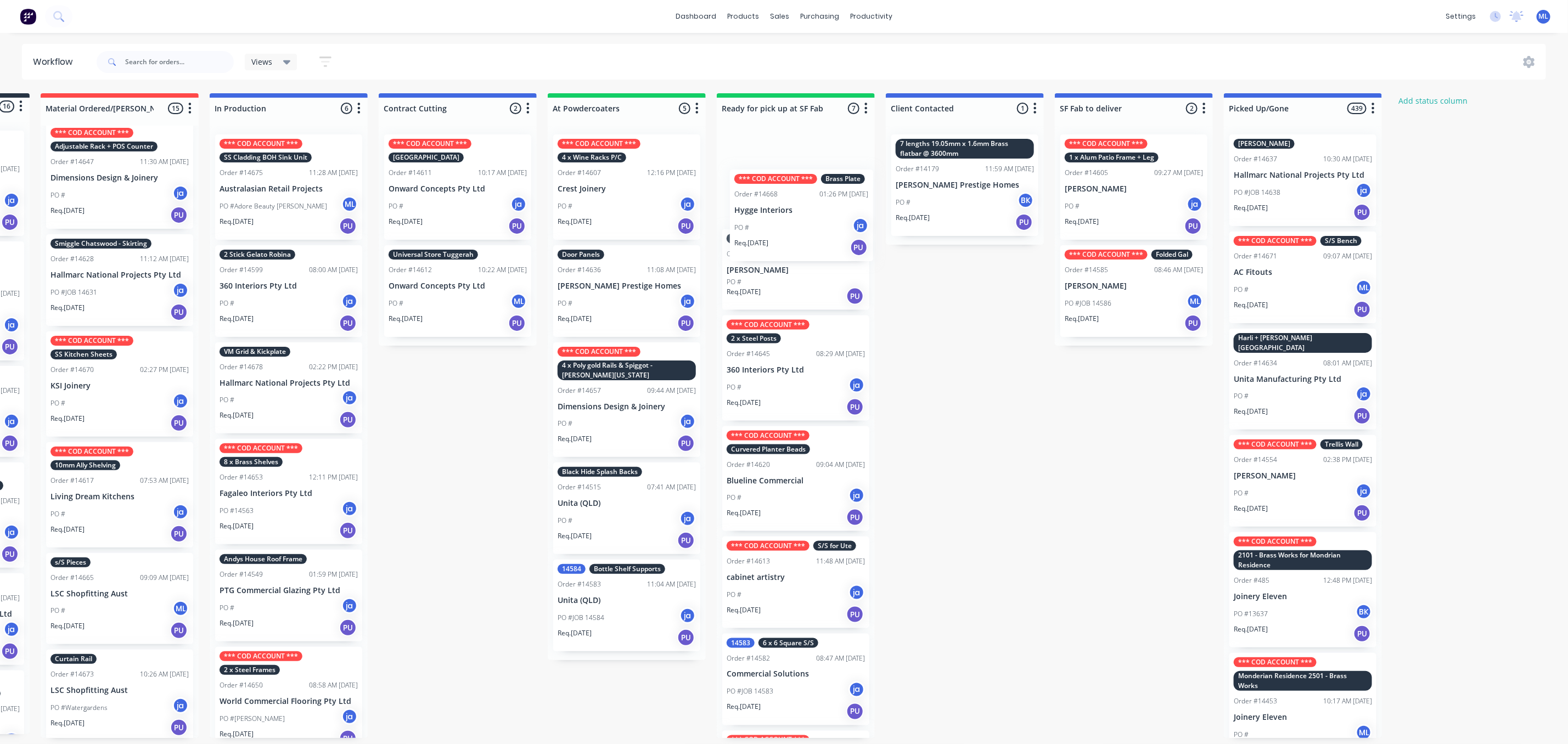
scroll to position [0, 0]
drag, startPoint x: 1288, startPoint y: 279, endPoint x: 770, endPoint y: 210, distance: 522.6
click at [770, 209] on div "Submitted 16 Status colour #273444 hex #273444 Save Cancel Summaries Total orde…" at bounding box center [755, 415] width 1831 height 644
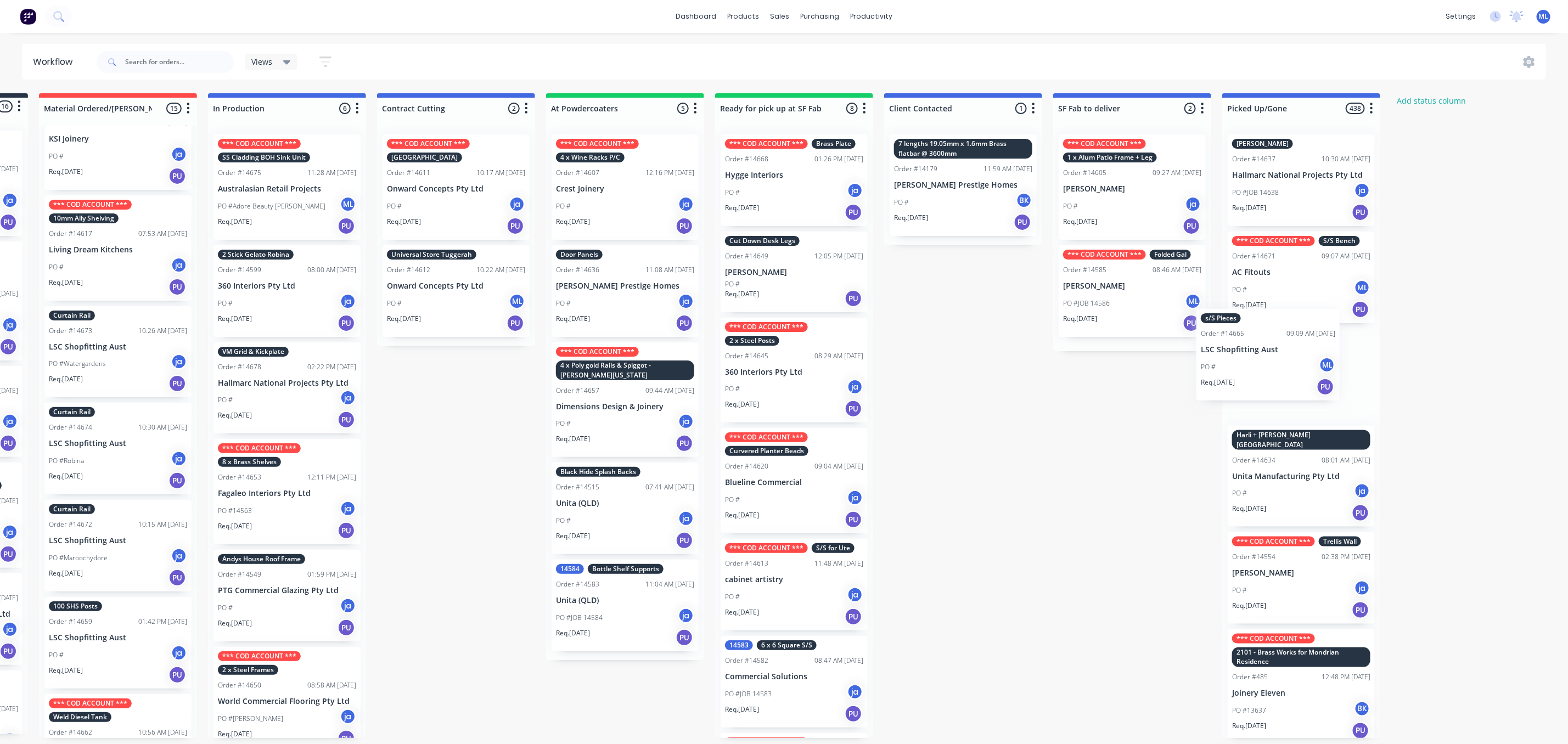
scroll to position [0, 173]
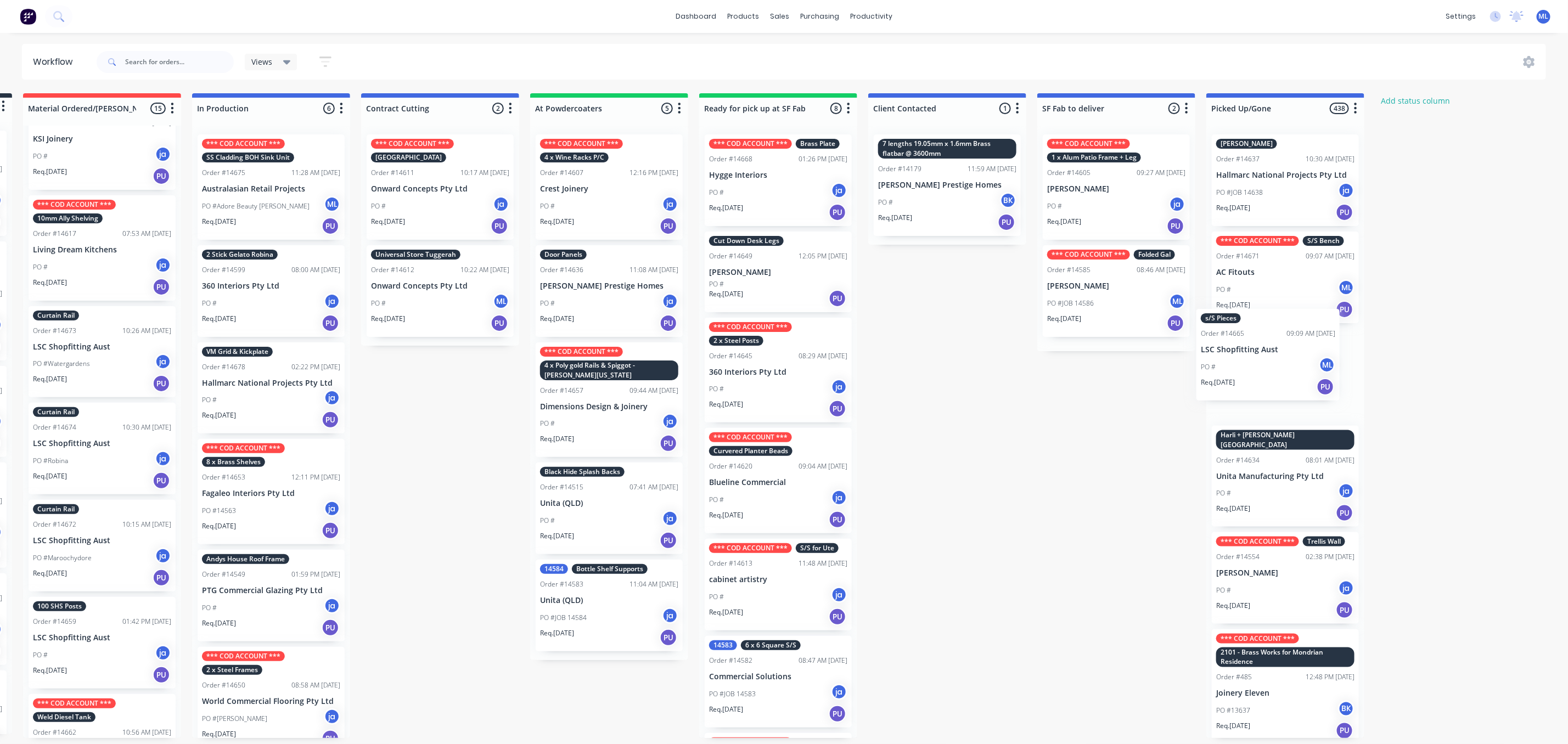
drag, startPoint x: 117, startPoint y: 357, endPoint x: 1265, endPoint y: 352, distance: 1148.0
click at [1274, 360] on div "Submitted 16 Status colour #273444 hex #273444 Save Cancel Summaries Total orde…" at bounding box center [737, 415] width 1831 height 644
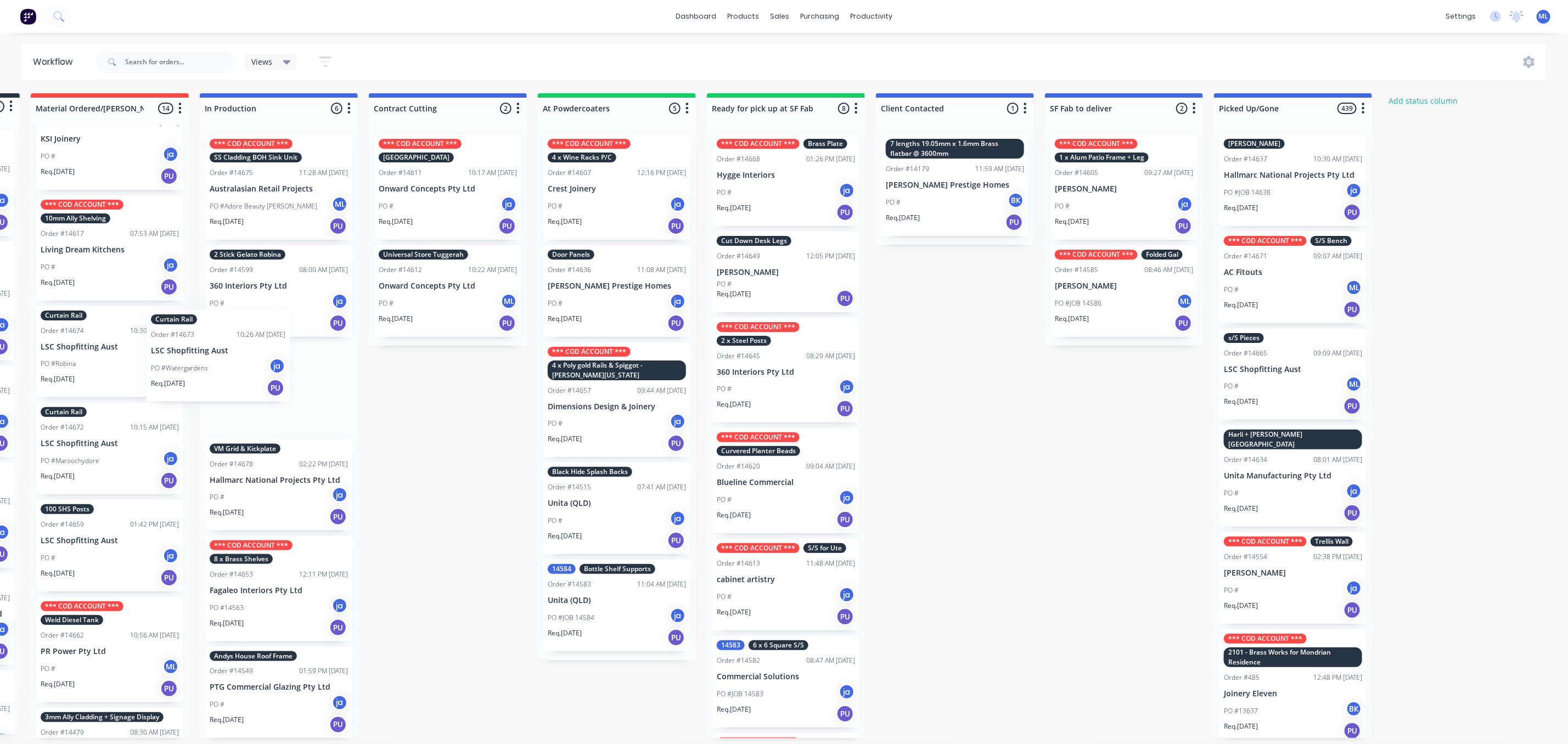
scroll to position [0, 159]
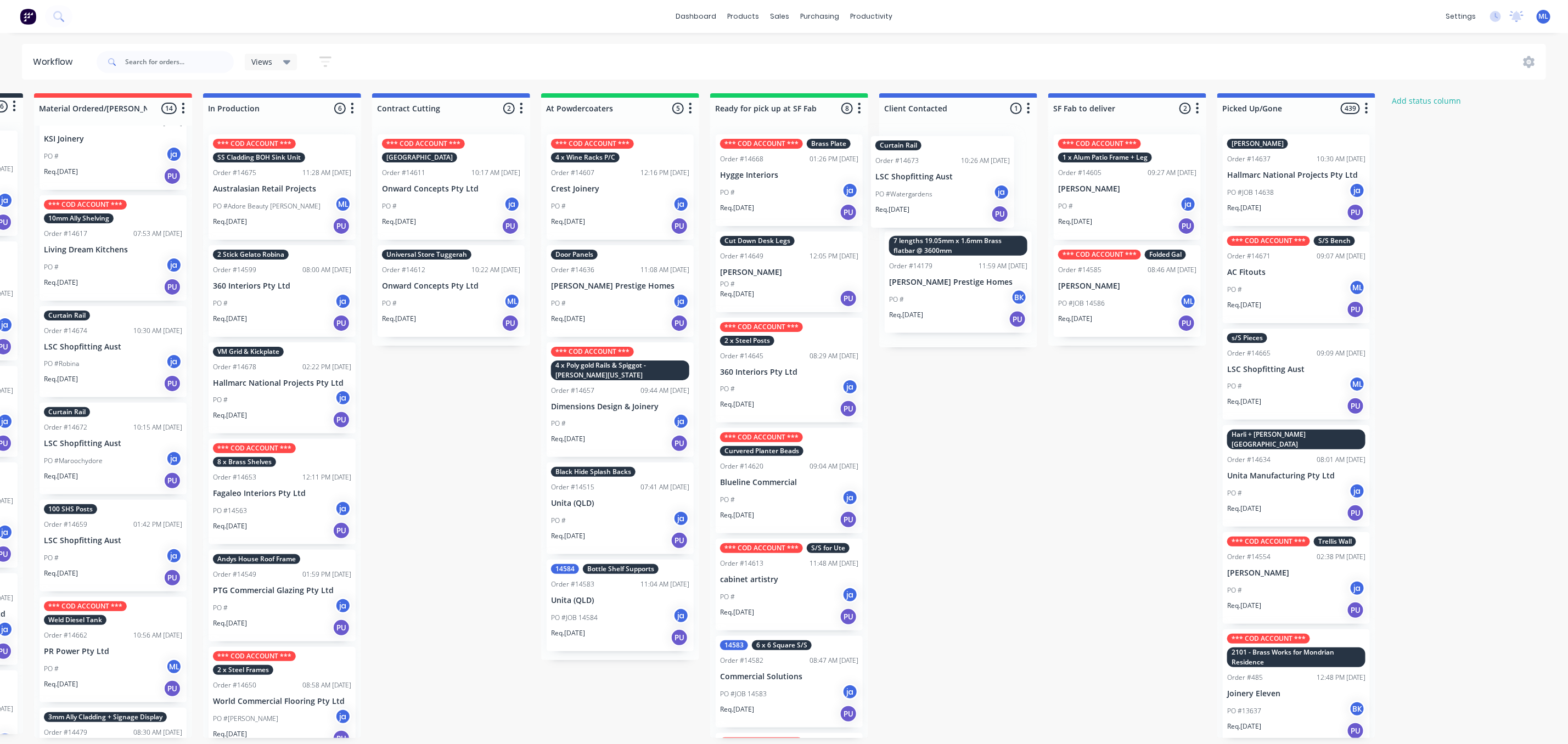
drag, startPoint x: 80, startPoint y: 348, endPoint x: 929, endPoint y: 179, distance: 865.7
click at [929, 179] on div "Submitted 16 Status colour #273444 hex #273444 Save Cancel Summaries Total orde…" at bounding box center [748, 415] width 1831 height 644
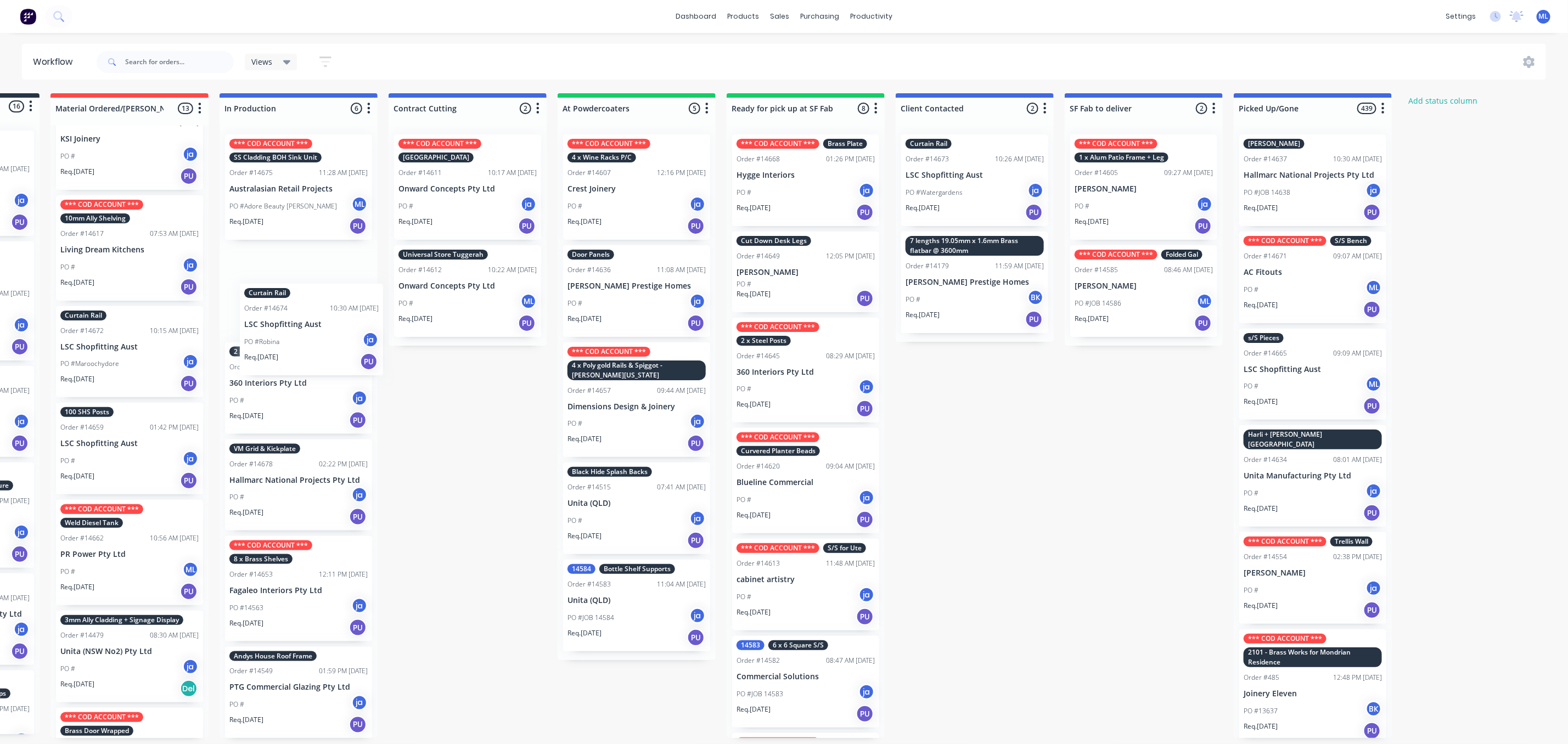
scroll to position [0, 139]
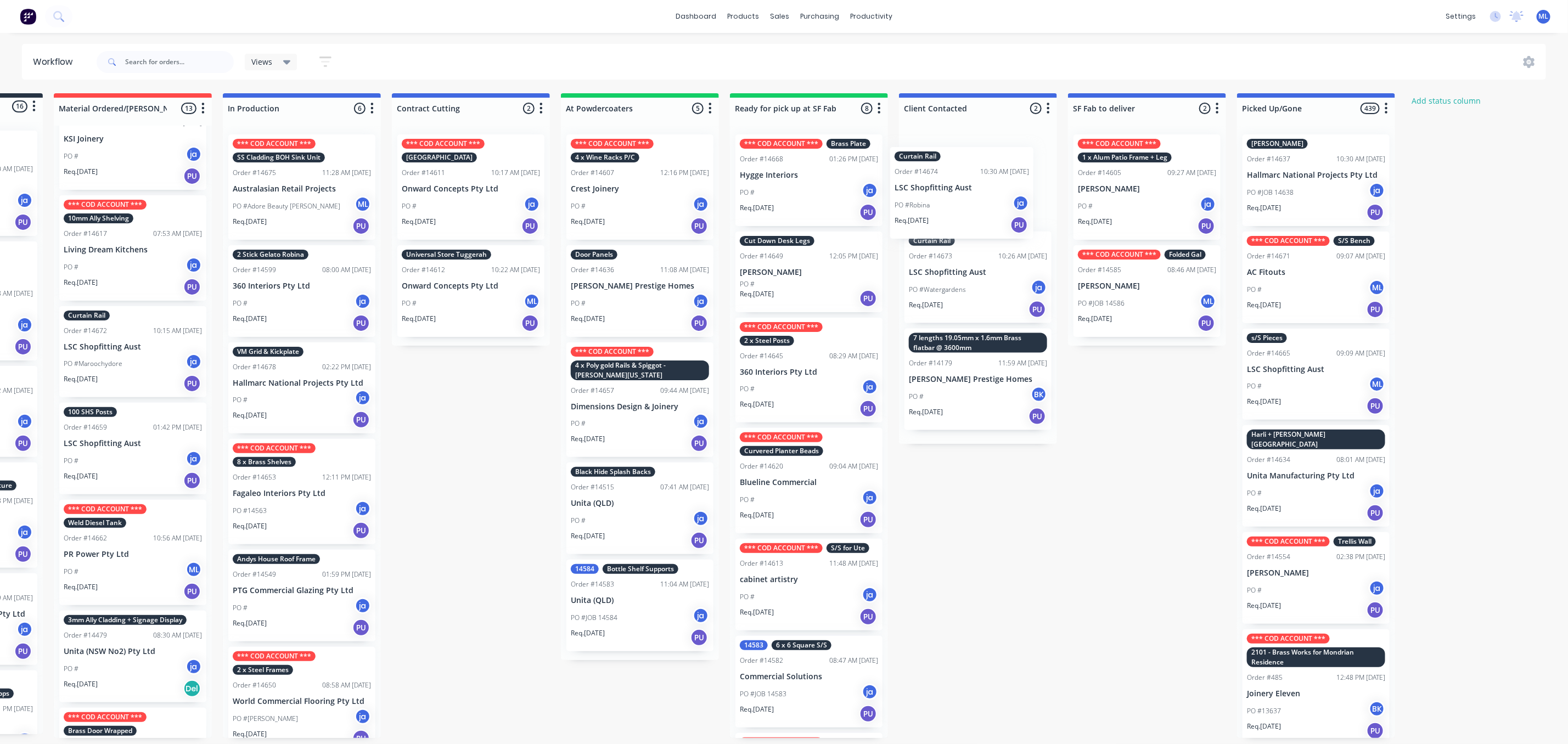
drag, startPoint x: 100, startPoint y: 356, endPoint x: 956, endPoint y: 196, distance: 870.8
click at [956, 196] on div "Submitted 16 Status colour #273444 hex #273444 Save Cancel Summaries Total orde…" at bounding box center [768, 415] width 1831 height 644
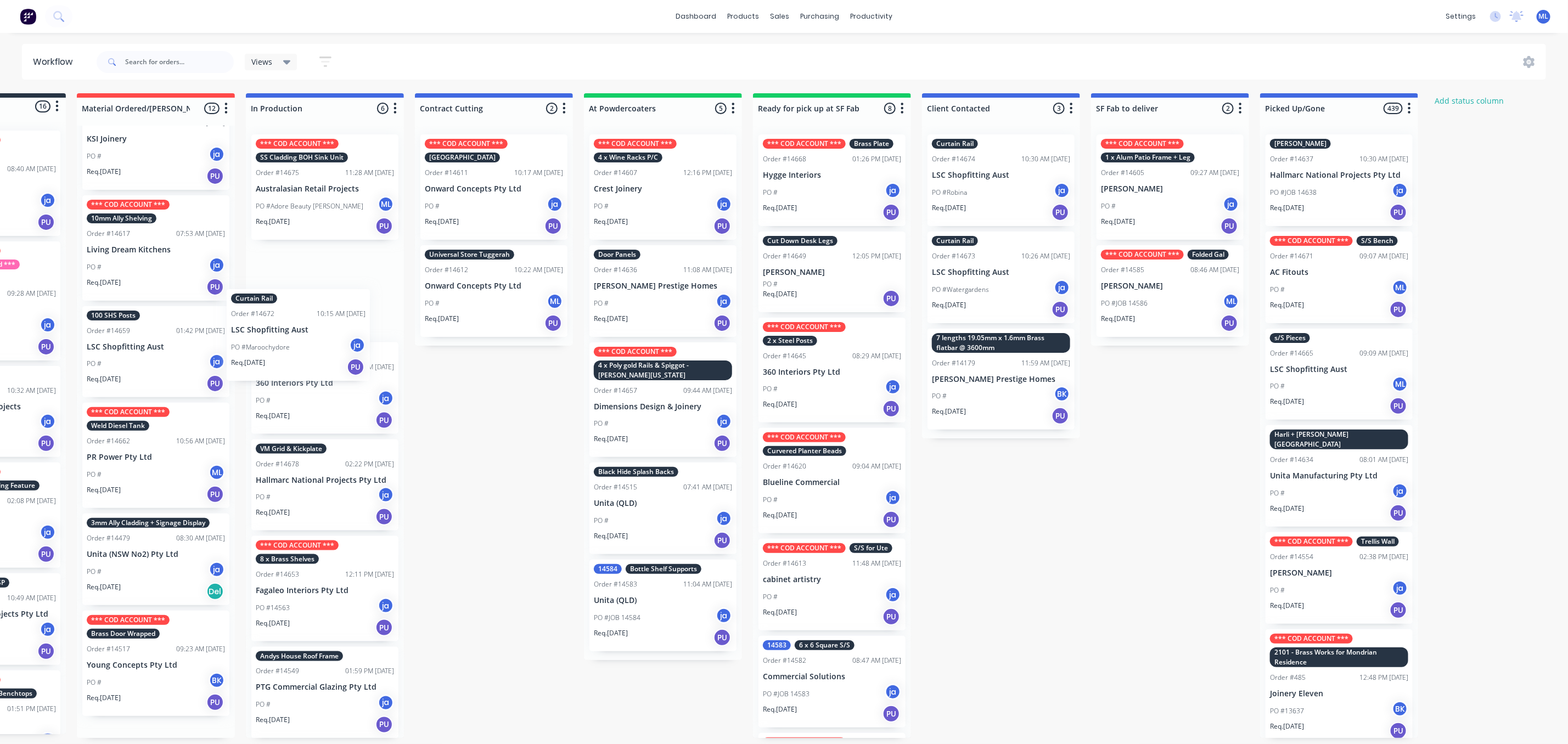
scroll to position [0, 116]
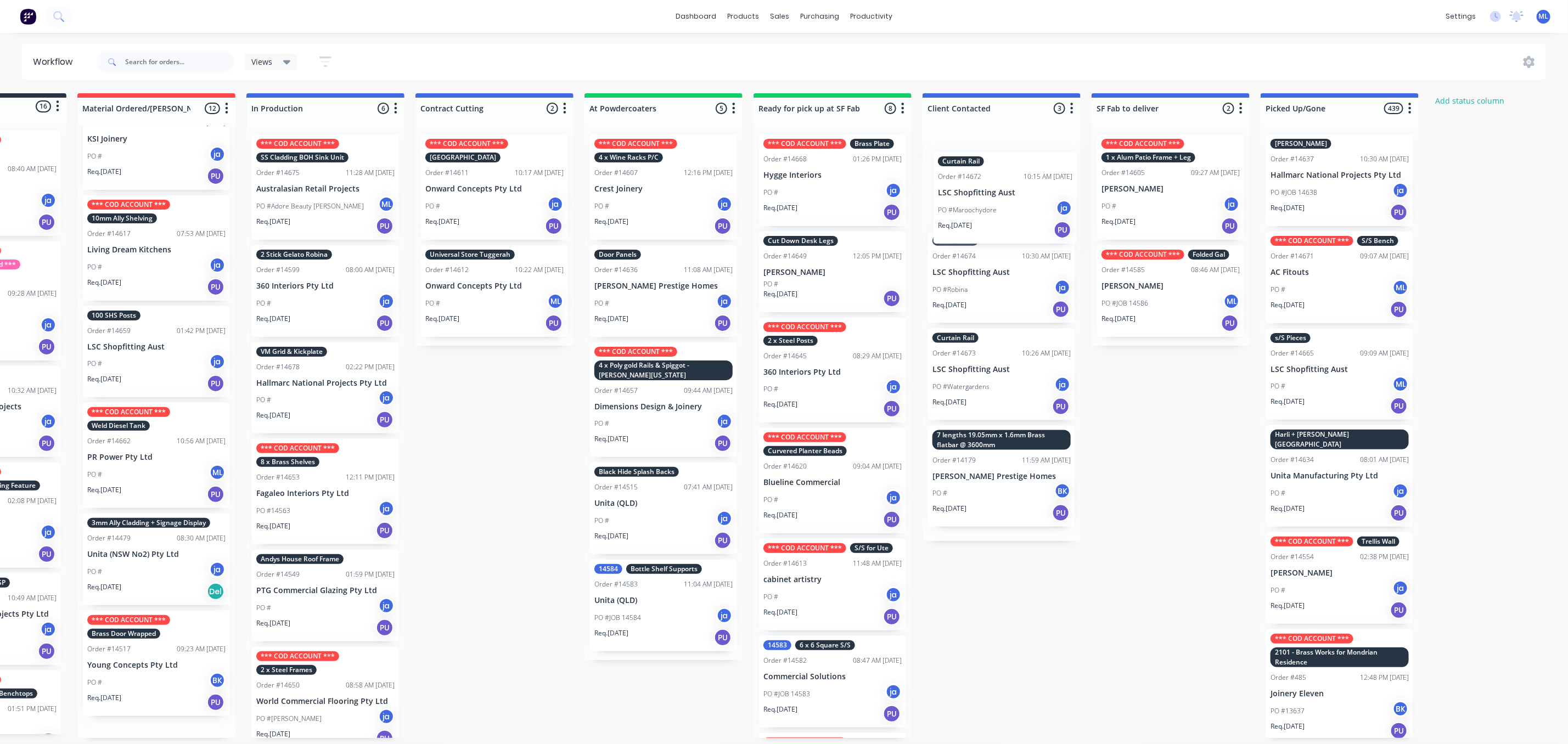
drag, startPoint x: 109, startPoint y: 344, endPoint x: 987, endPoint y: 191, distance: 891.2
click at [987, 191] on div "Submitted 16 Status colour #273444 hex #273444 Save Cancel Summaries Total orde…" at bounding box center [792, 415] width 1831 height 644
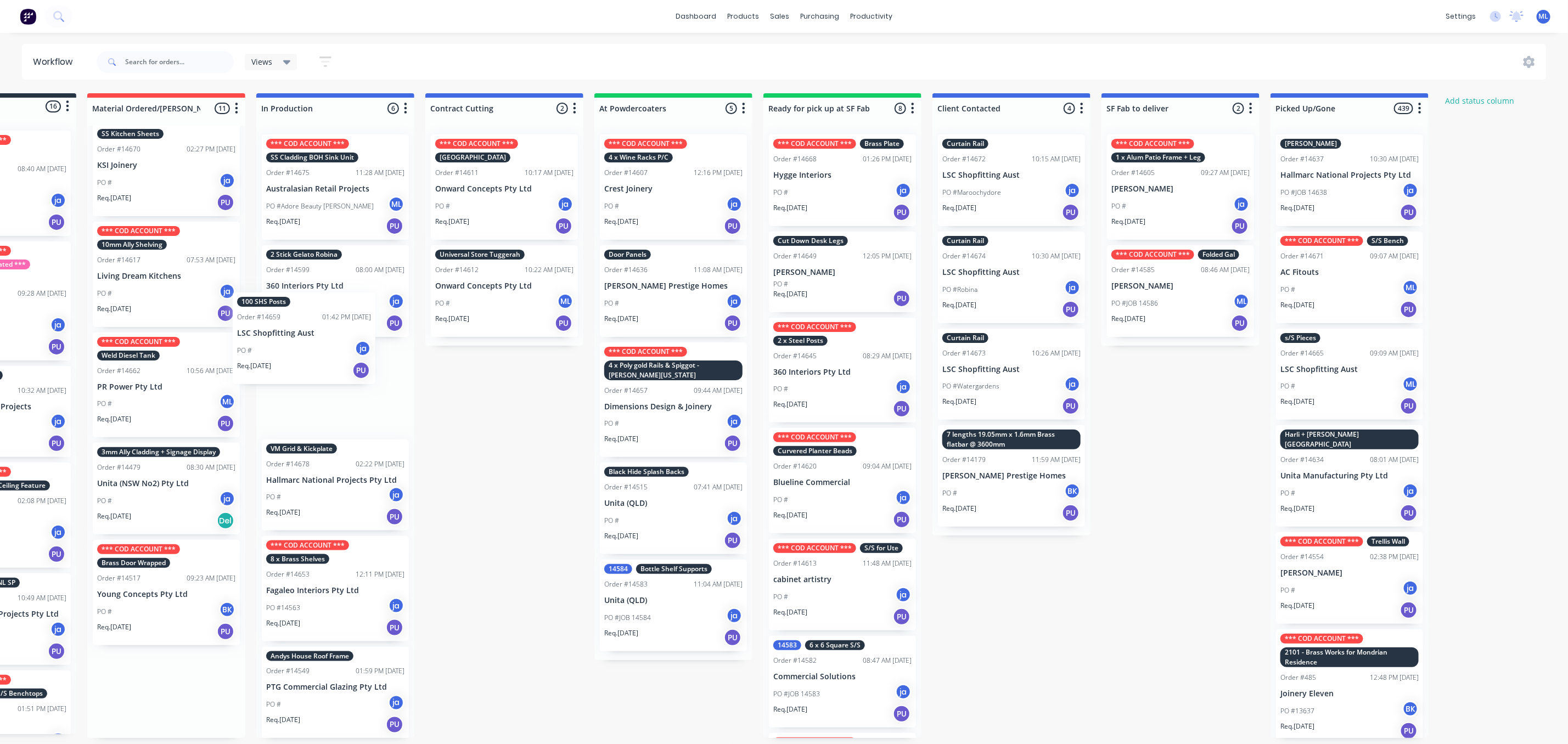
scroll to position [0, 100]
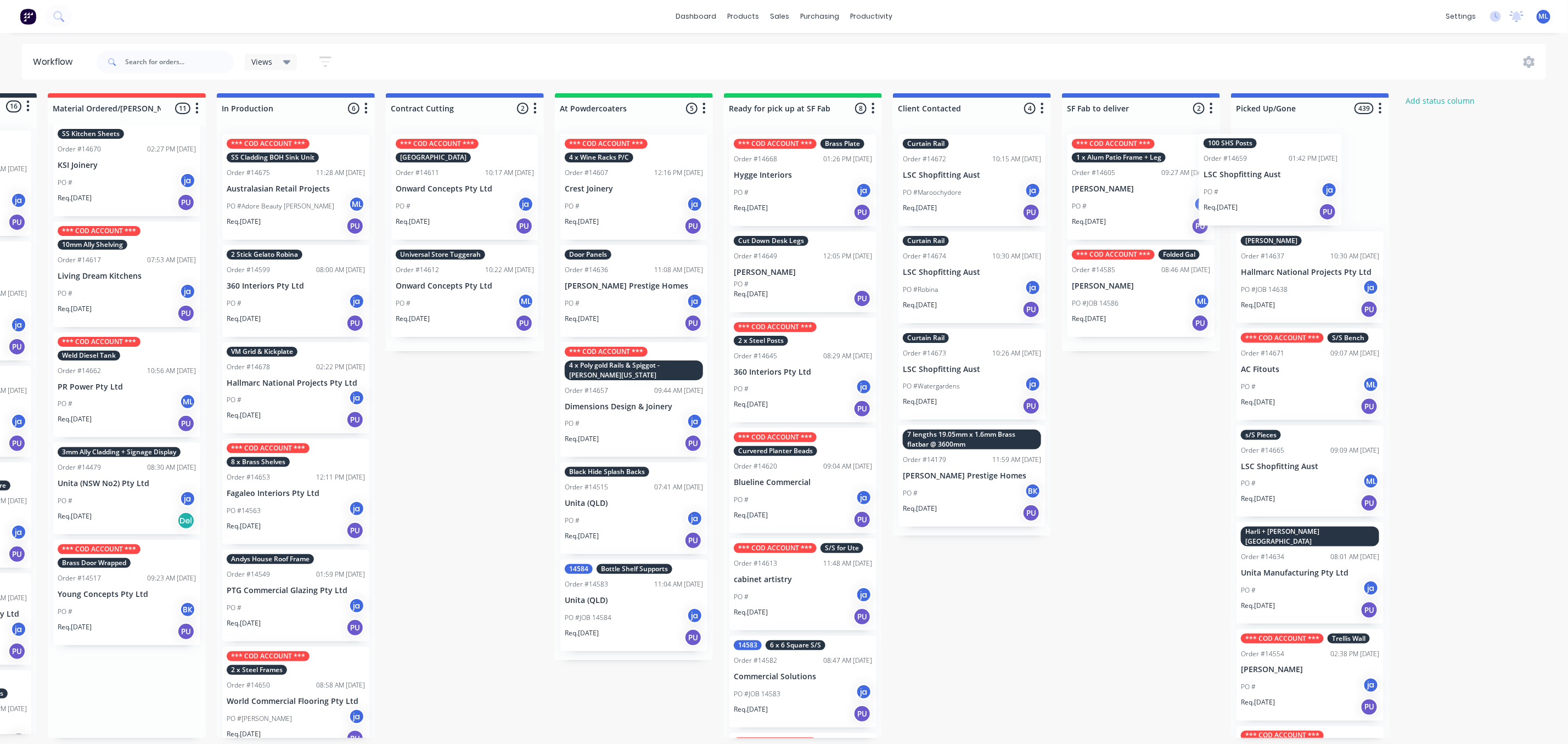
drag, startPoint x: 150, startPoint y: 370, endPoint x: 1261, endPoint y: 163, distance: 1130.1
click at [1272, 167] on div "Submitted 16 Status colour #273444 hex #273444 Save Cancel Summaries Total orde…" at bounding box center [762, 415] width 1831 height 644
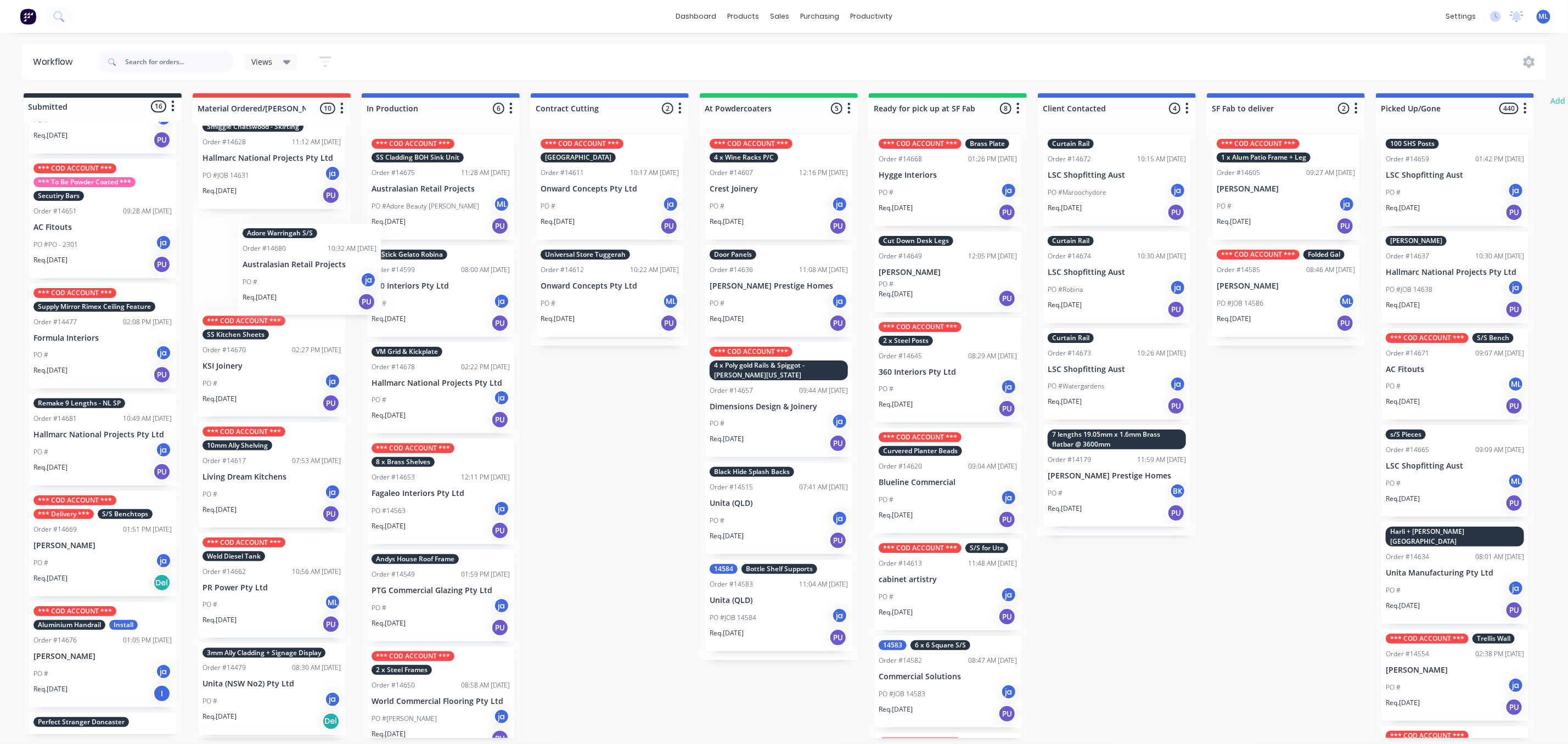
scroll to position [445, 0]
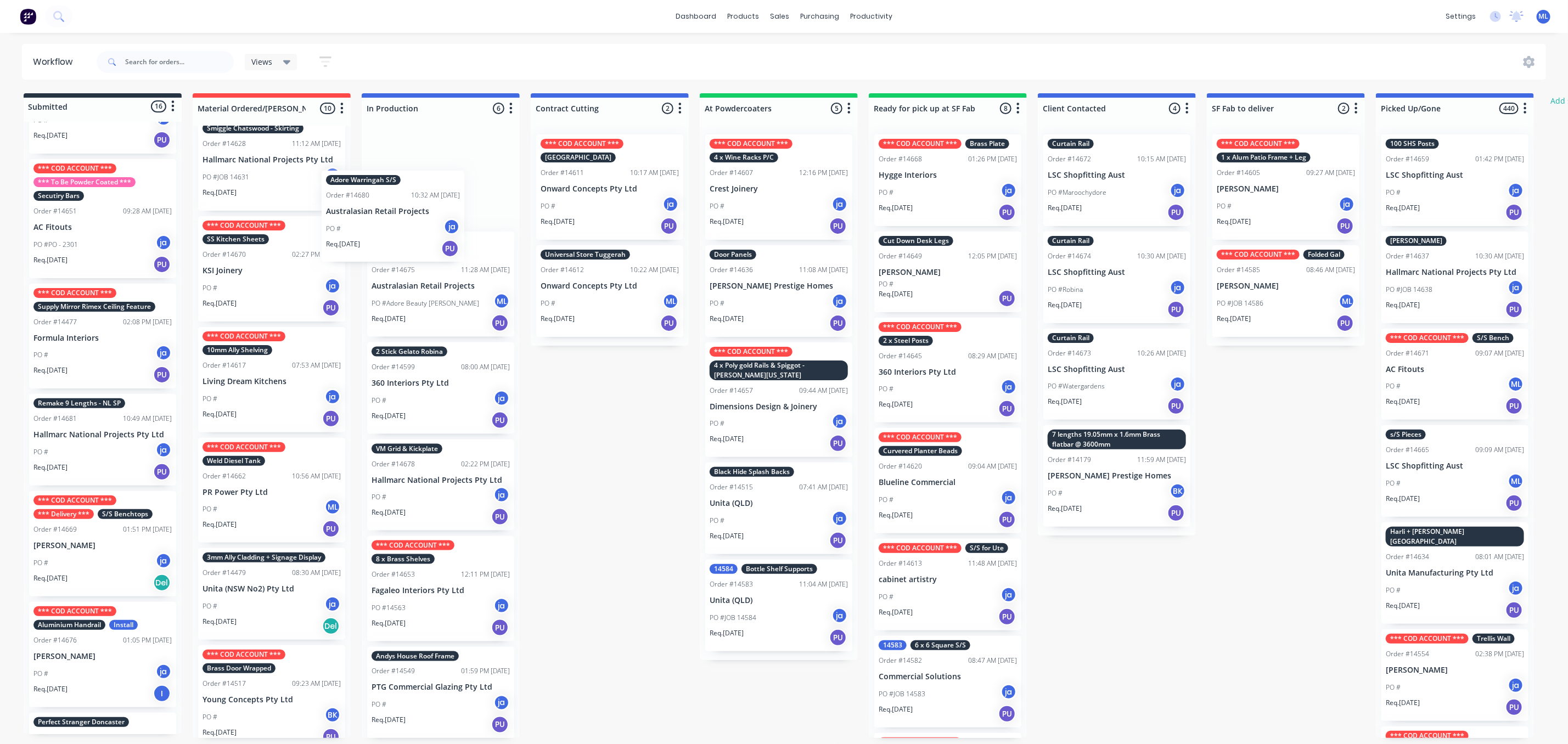
drag, startPoint x: 119, startPoint y: 321, endPoint x: 420, endPoint y: 199, distance: 324.8
click at [420, 200] on div "Submitted 16 Status colour #273444 hex #273444 Save Cancel Summaries Total orde…" at bounding box center [907, 415] width 1831 height 644
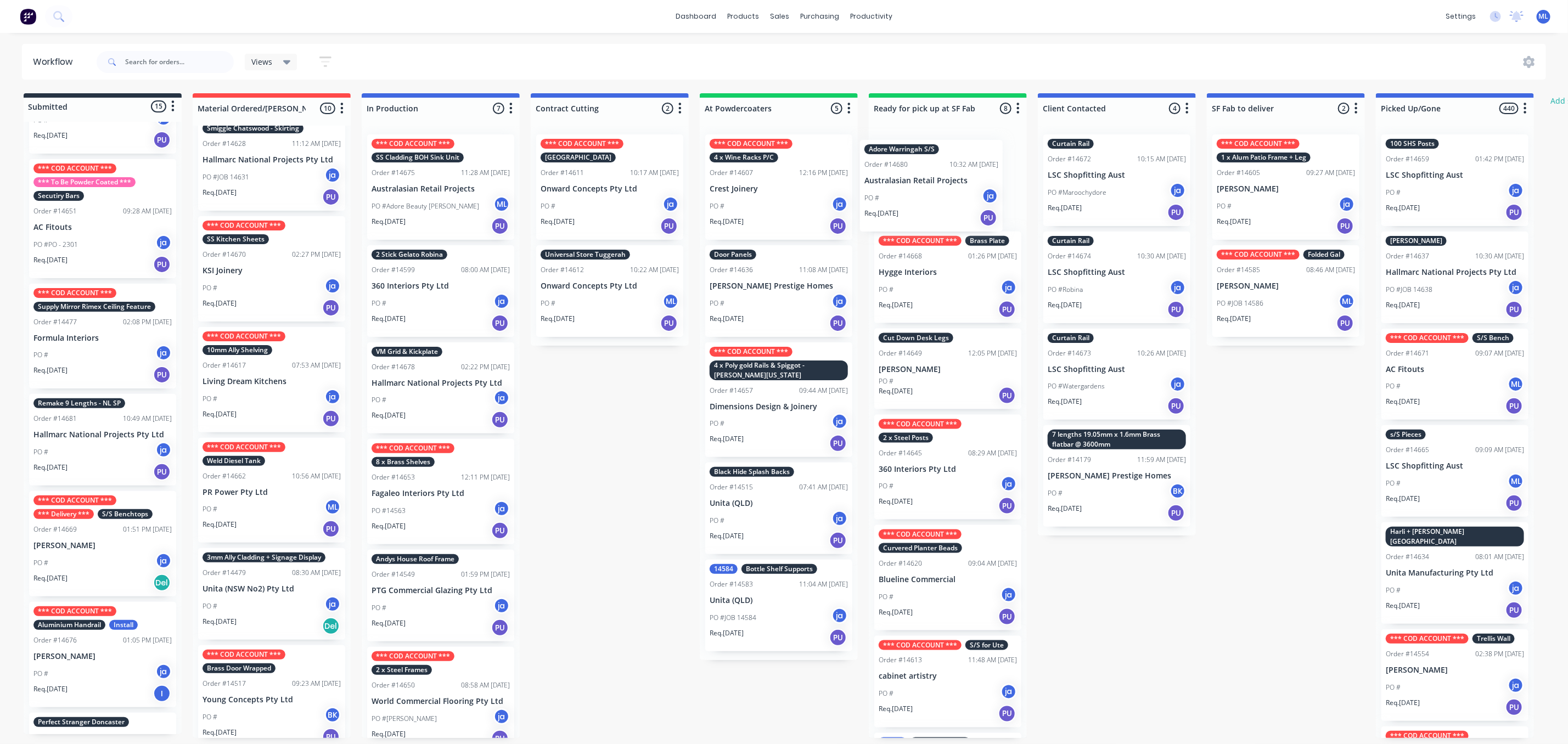
drag, startPoint x: 426, startPoint y: 196, endPoint x: 905, endPoint y: 206, distance: 479.1
click at [924, 202] on div "Submitted 15 Status colour #273444 hex #273444 Save Cancel Summaries Total orde…" at bounding box center [907, 415] width 1831 height 644
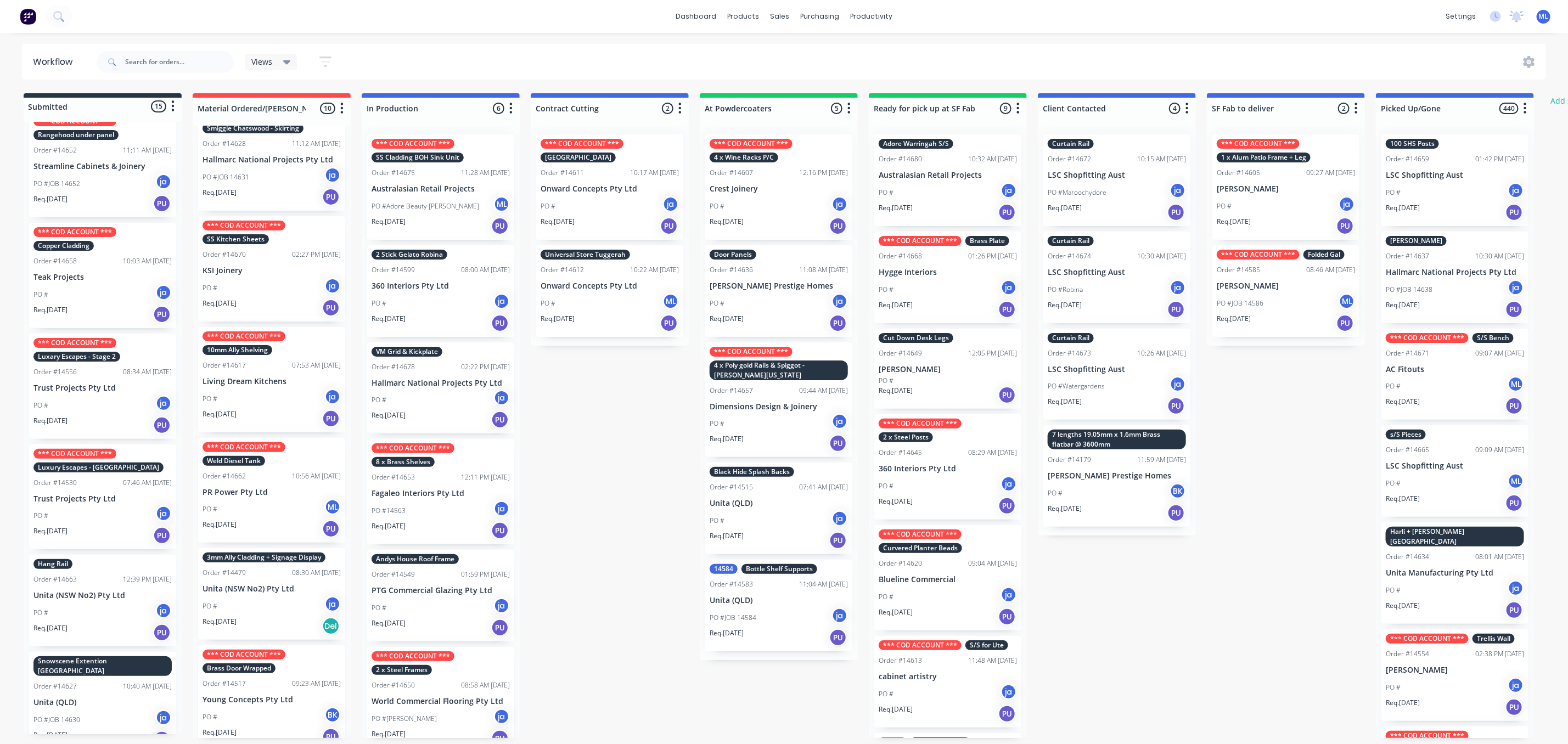
scroll to position [992, 0]
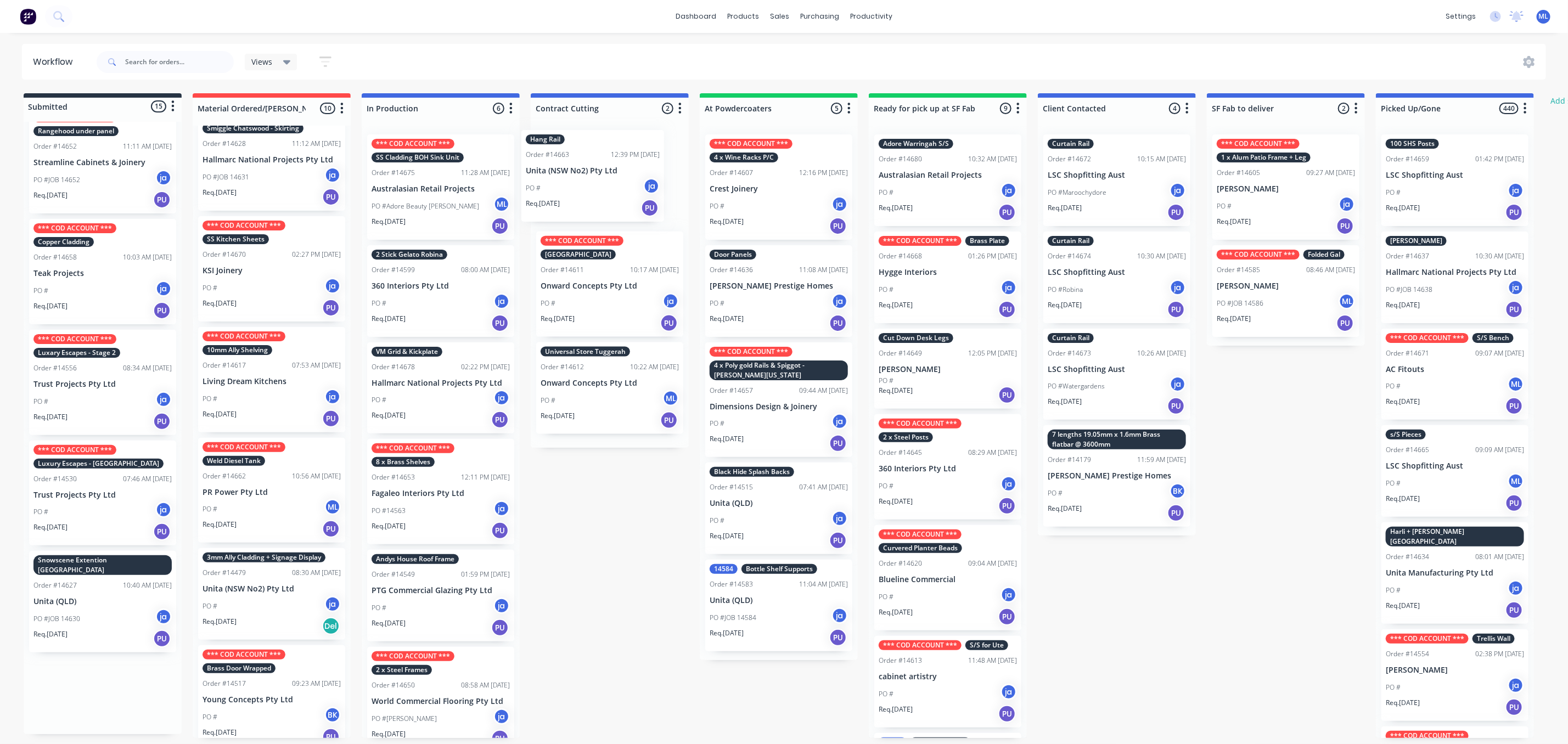
drag, startPoint x: 112, startPoint y: 590, endPoint x: 618, endPoint y: 165, distance: 660.8
click at [618, 165] on div "Submitted 15 Status colour #273444 hex #273444 Save Cancel Summaries Total orde…" at bounding box center [907, 415] width 1831 height 644
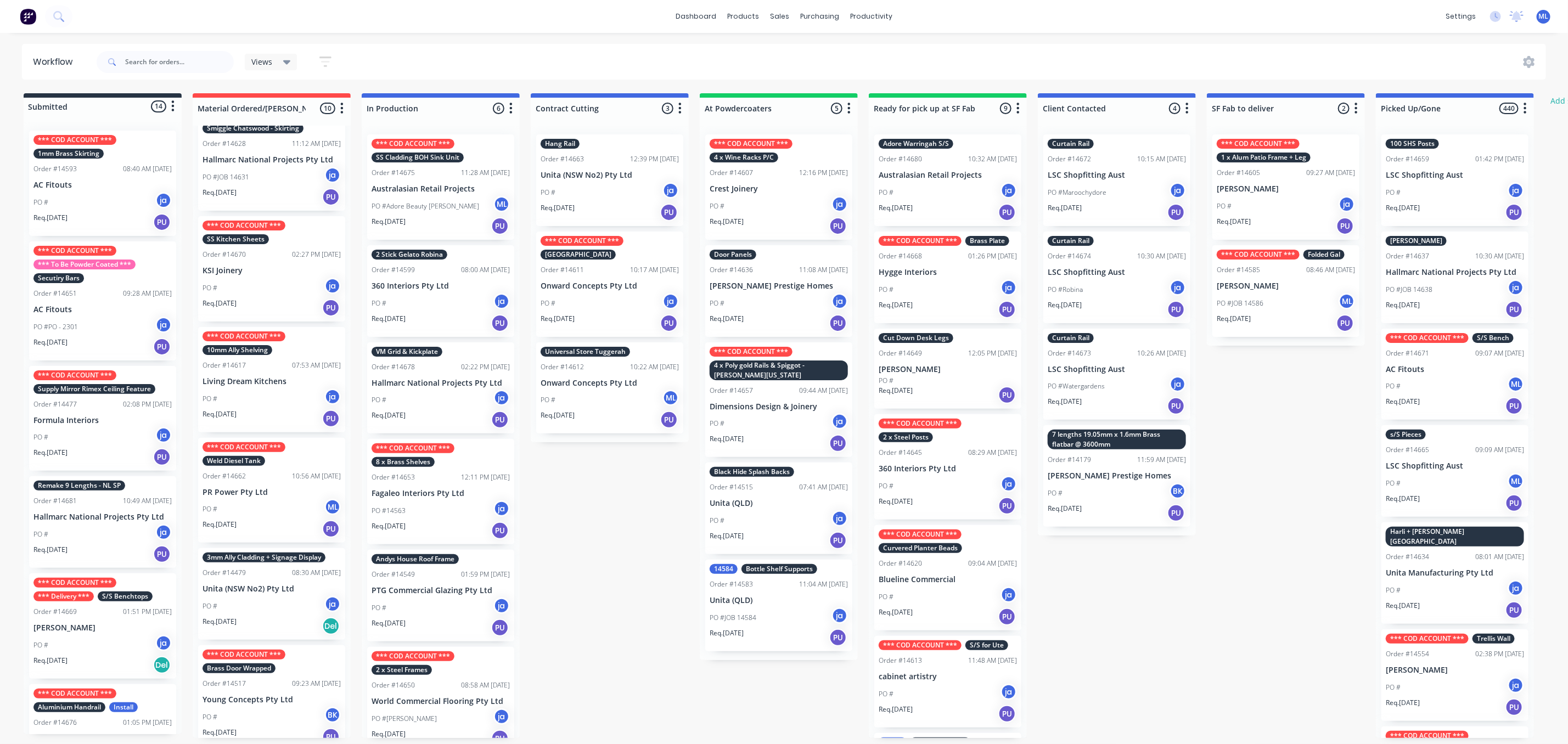
scroll to position [0, 0]
